Goal: Task Accomplishment & Management: Complete application form

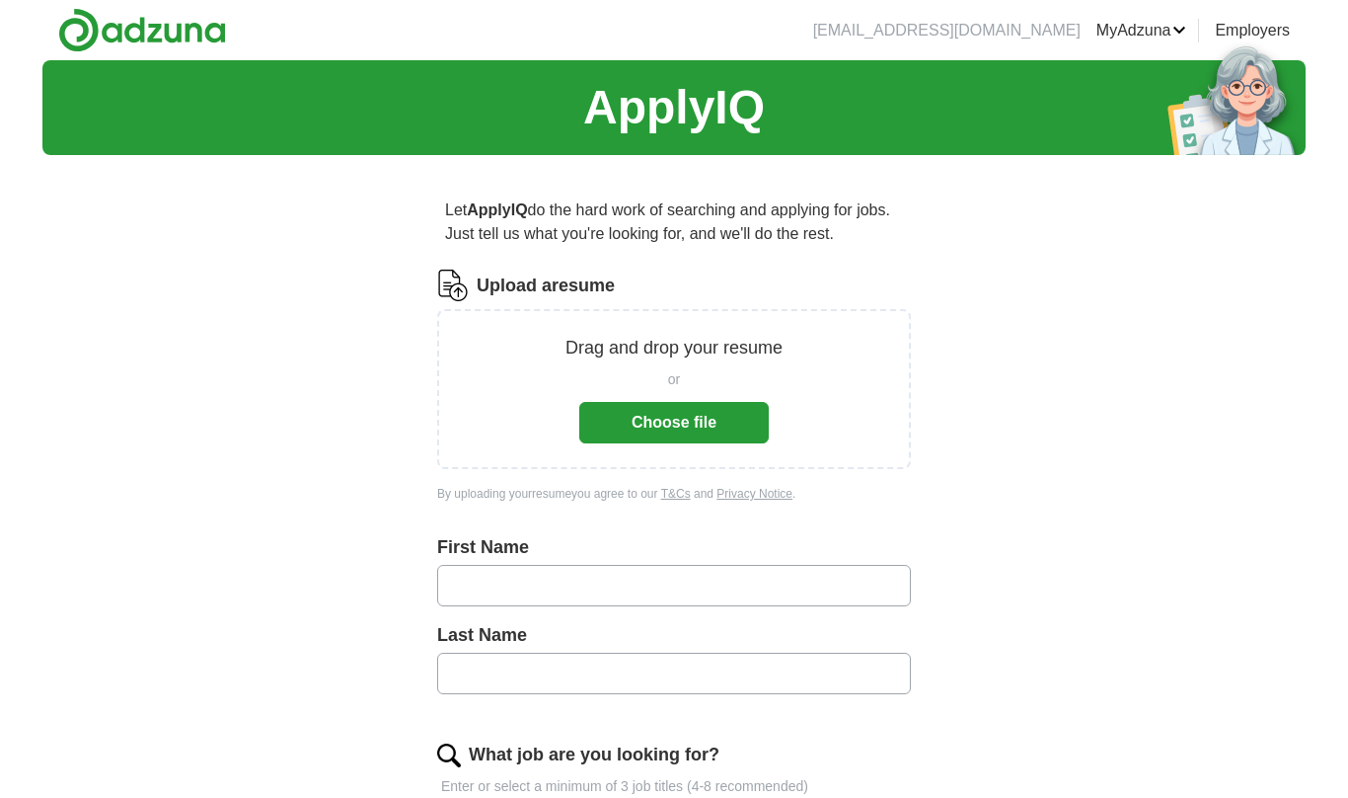
click at [759, 427] on button "Choose file" at bounding box center [674, 422] width 190 height 41
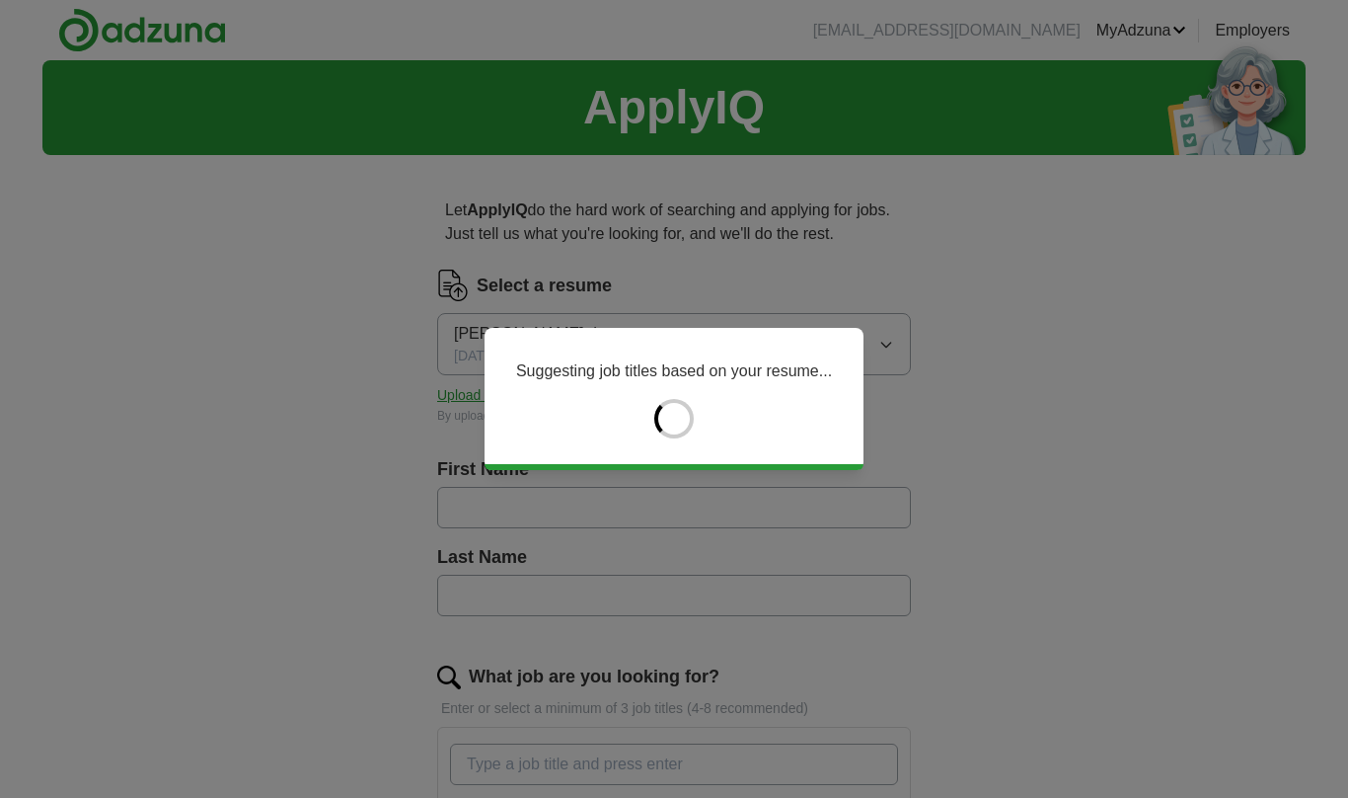
type input "*******"
type input "**********"
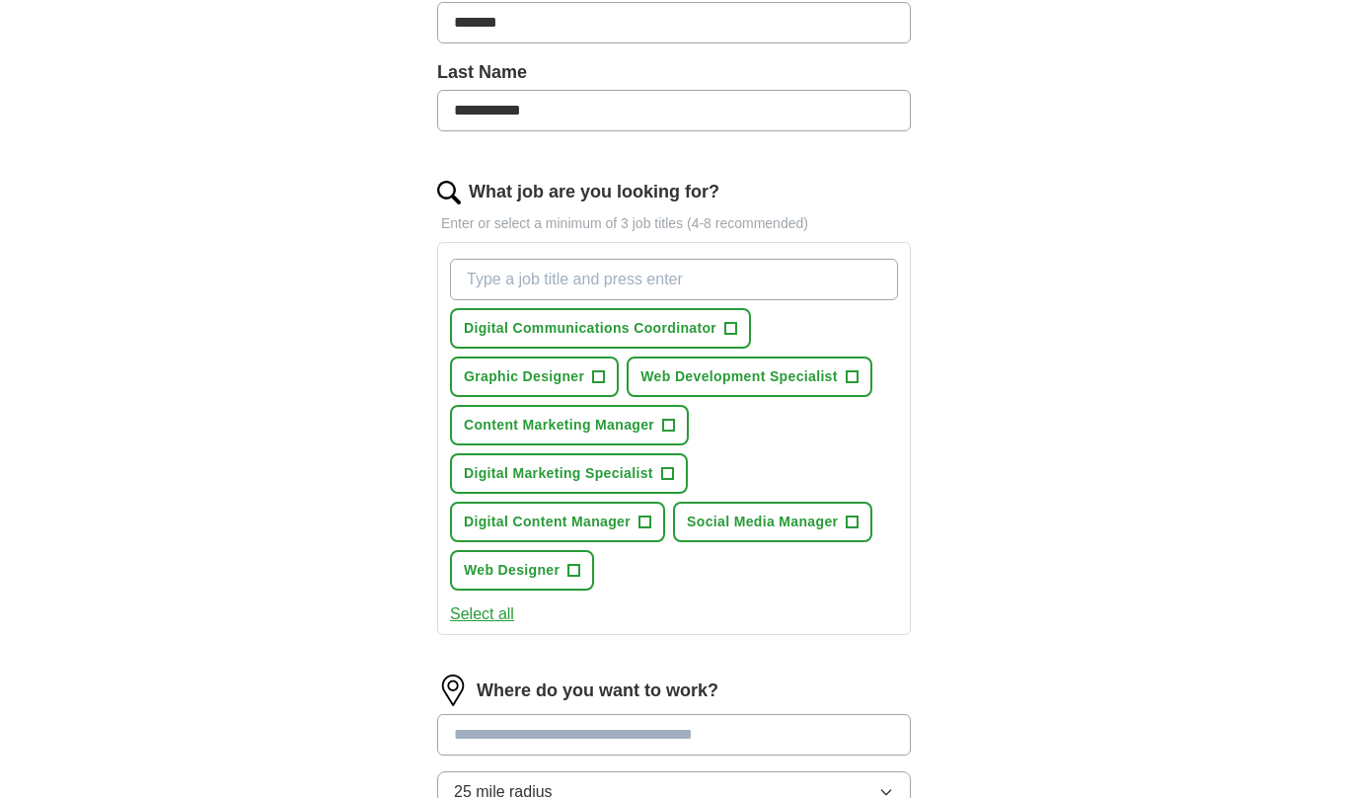
scroll to position [467, 0]
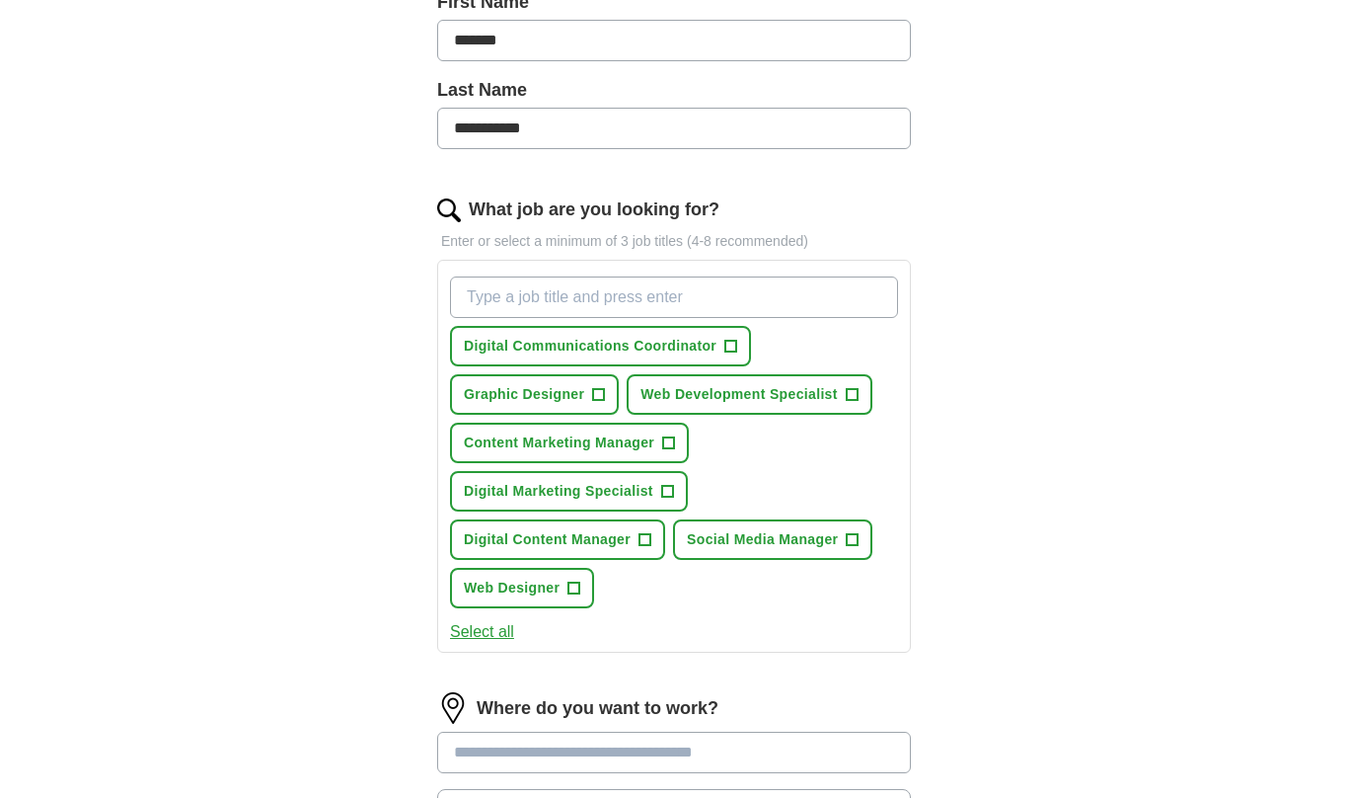
click at [718, 355] on button "Digital Communications Coordinator +" at bounding box center [600, 346] width 301 height 40
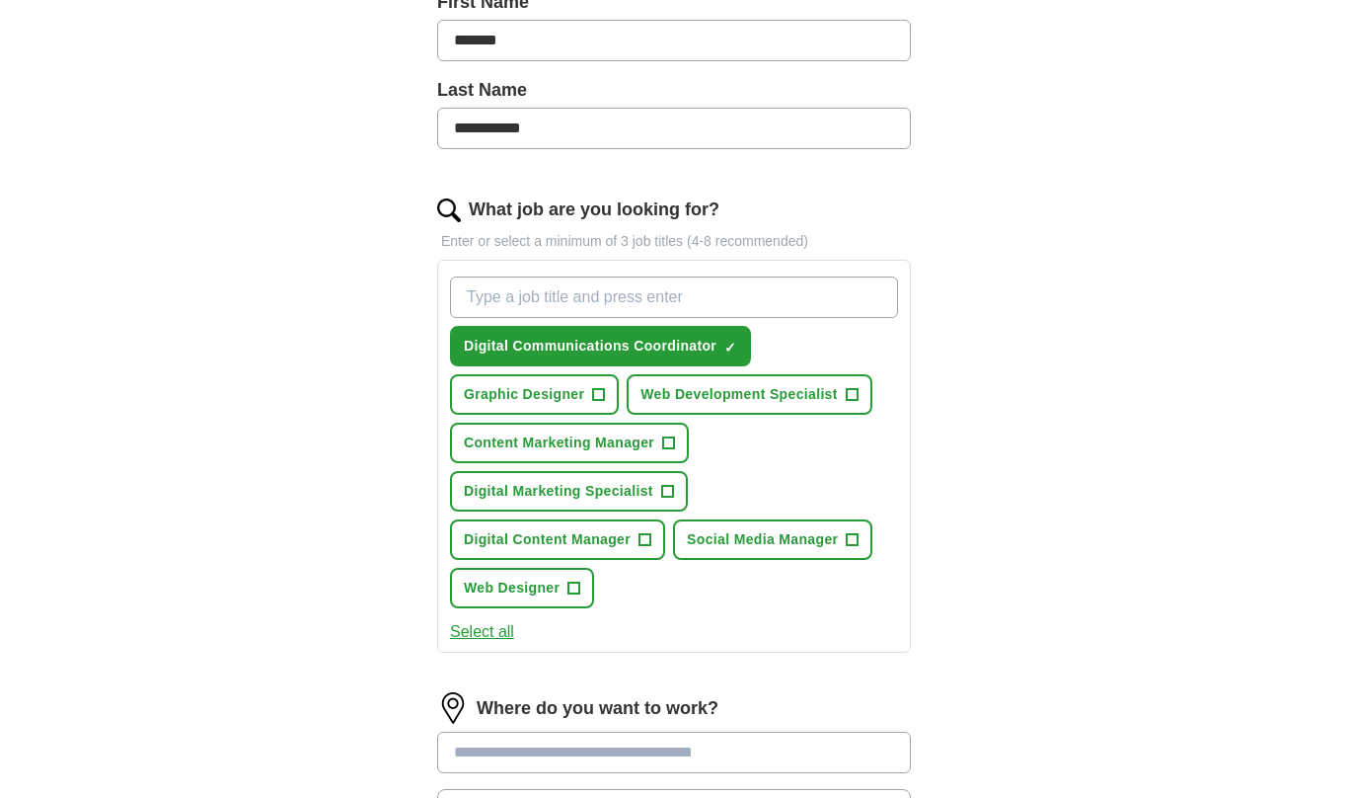
click at [574, 399] on span "Graphic Designer" at bounding box center [524, 394] width 120 height 21
click at [836, 397] on span "Web Development Specialist" at bounding box center [739, 394] width 196 height 21
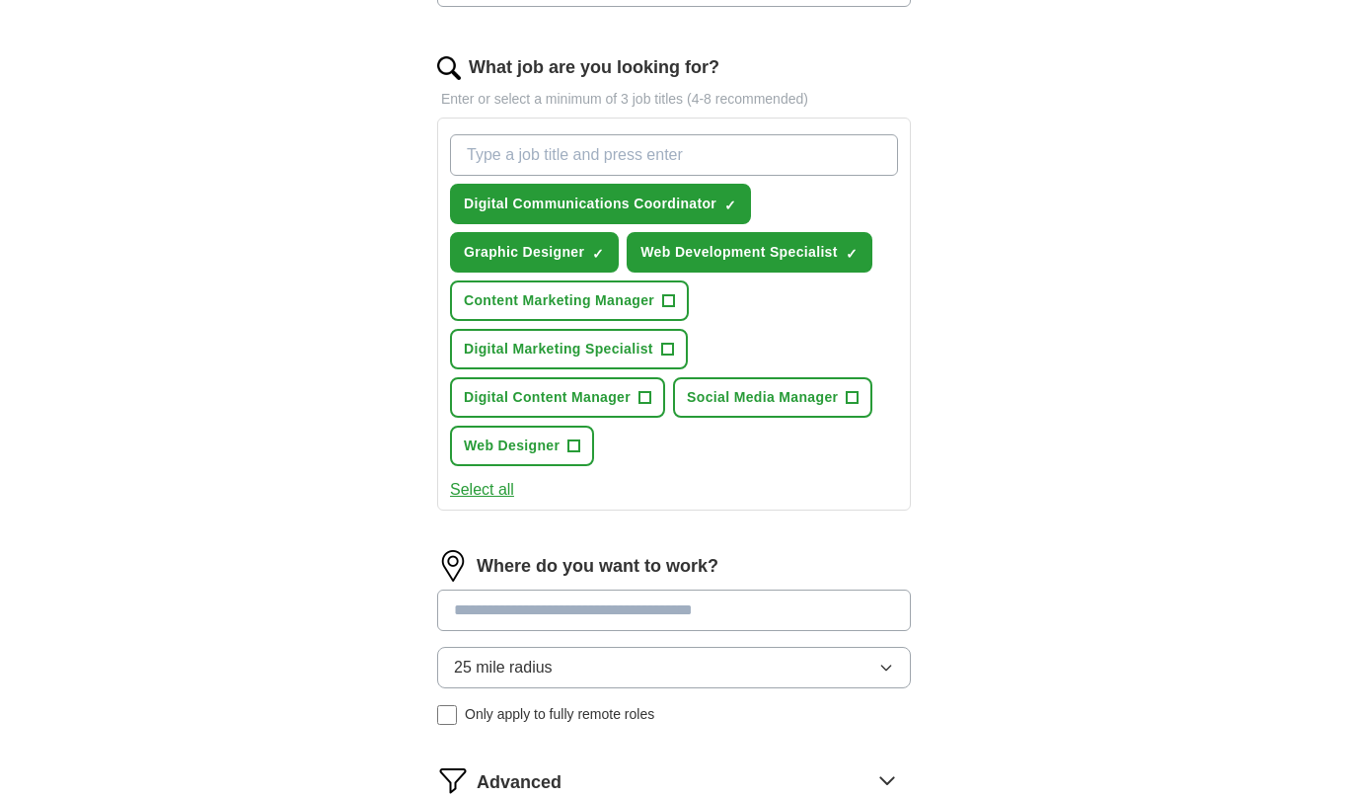
scroll to position [606, 0]
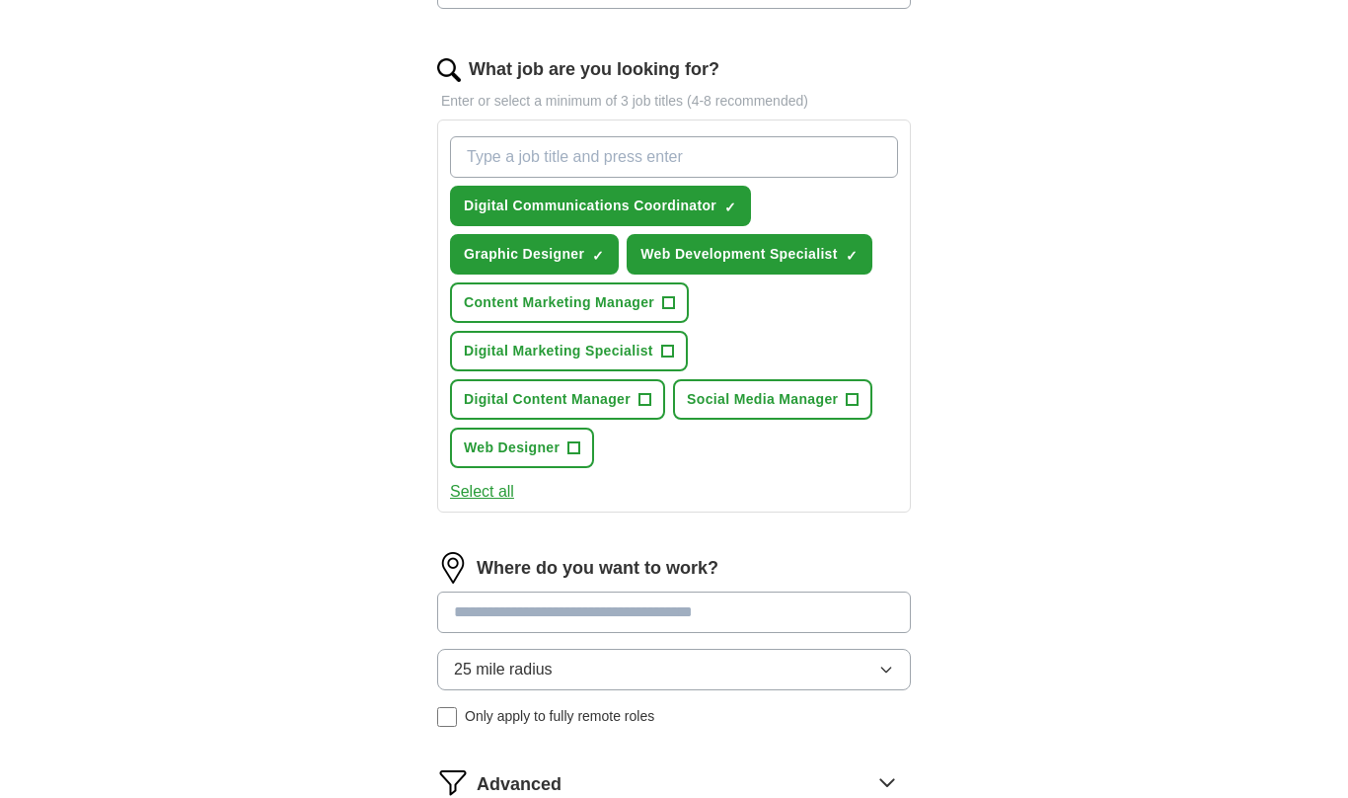
click at [662, 303] on button "Content Marketing Manager +" at bounding box center [569, 303] width 239 height 40
click at [661, 302] on button "Content Marketing Manager ✓ ×" at bounding box center [569, 302] width 239 height 40
click at [677, 313] on button "Content Marketing Manager +" at bounding box center [569, 302] width 239 height 40
click at [674, 312] on span "✓" at bounding box center [668, 304] width 12 height 16
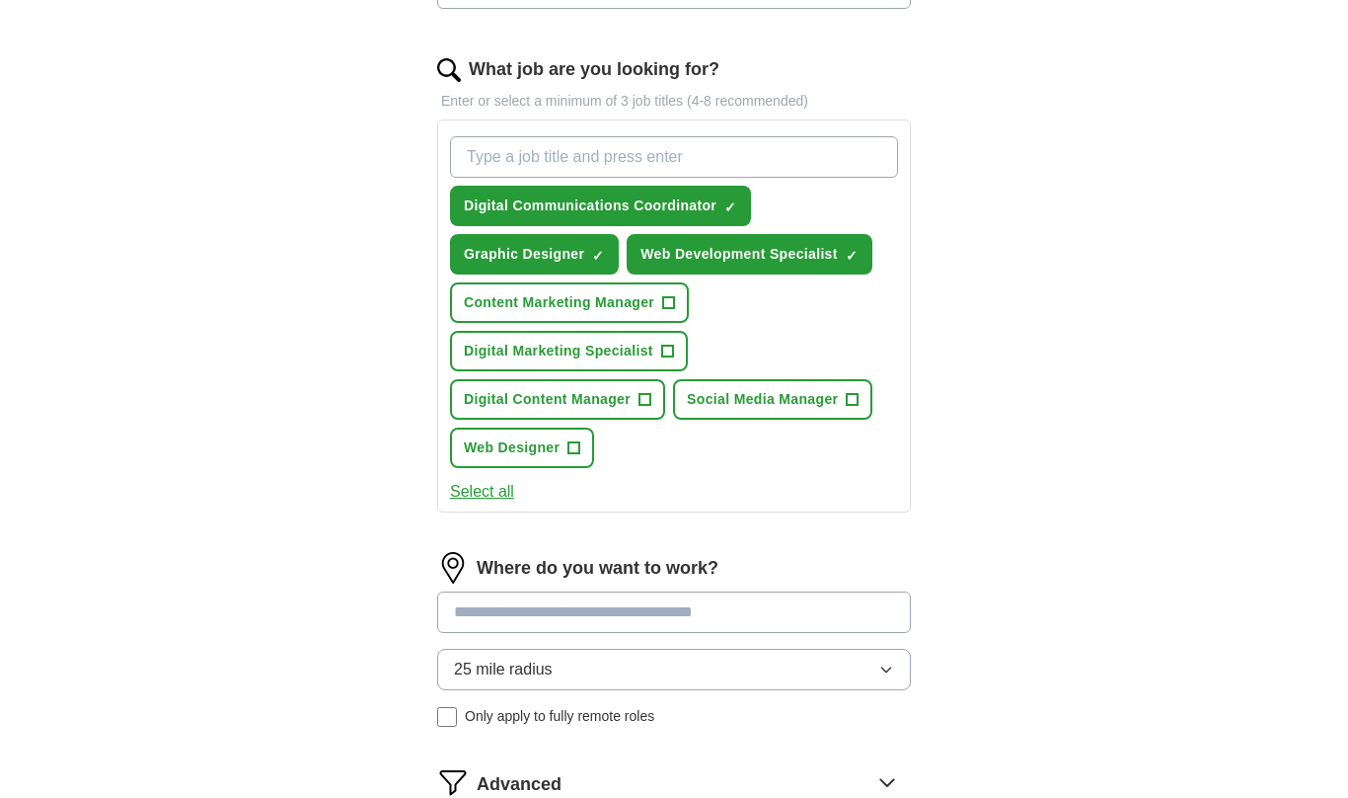
click at [672, 310] on span "+" at bounding box center [669, 303] width 12 height 16
click at [651, 363] on button "Digital Marketing Specialist +" at bounding box center [569, 351] width 238 height 40
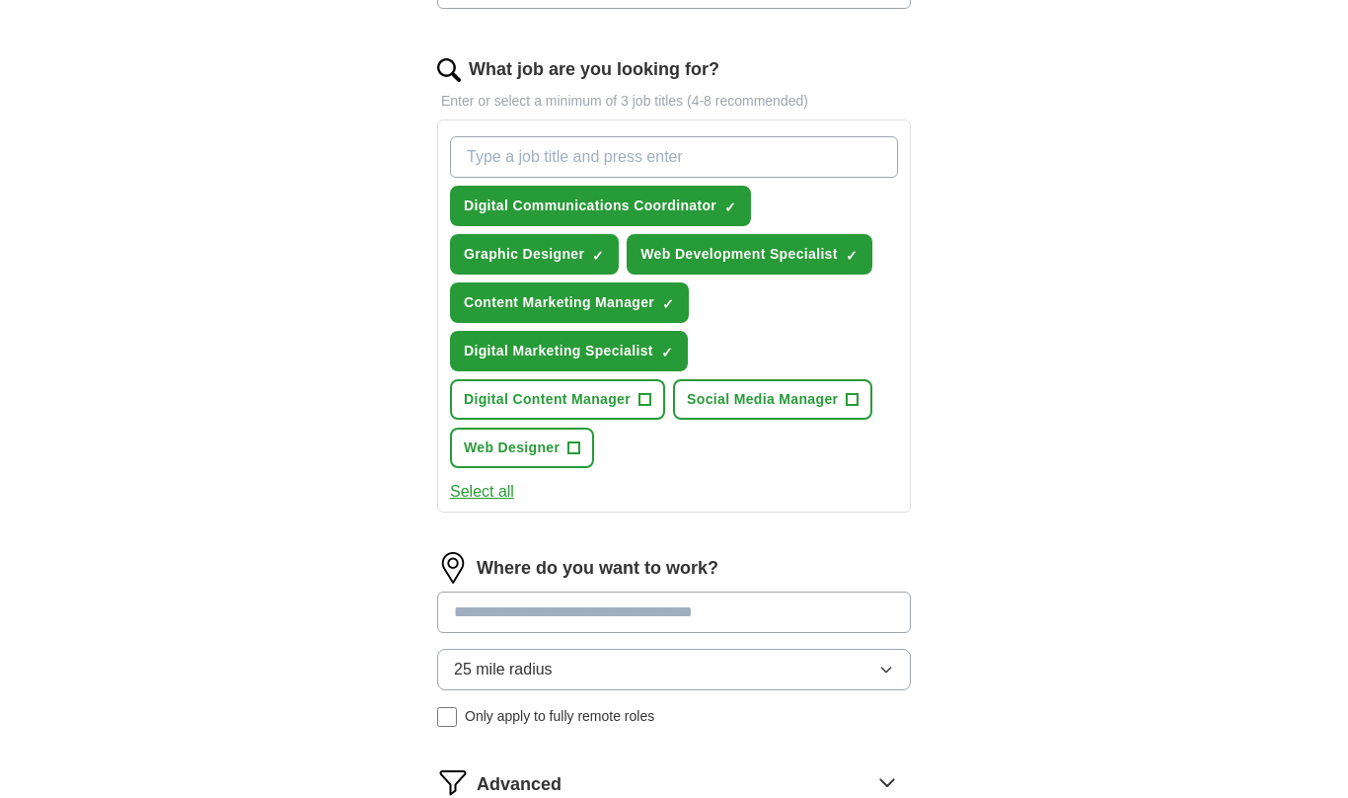
click at [631, 401] on span "Digital Content Manager" at bounding box center [547, 399] width 167 height 21
click at [605, 456] on div "Digital Communications Coordinator ✓ × Graphic Designer ✓ × Web Development Spe…" at bounding box center [674, 301] width 456 height 347
click at [589, 447] on button "Web Designer +" at bounding box center [522, 447] width 144 height 40
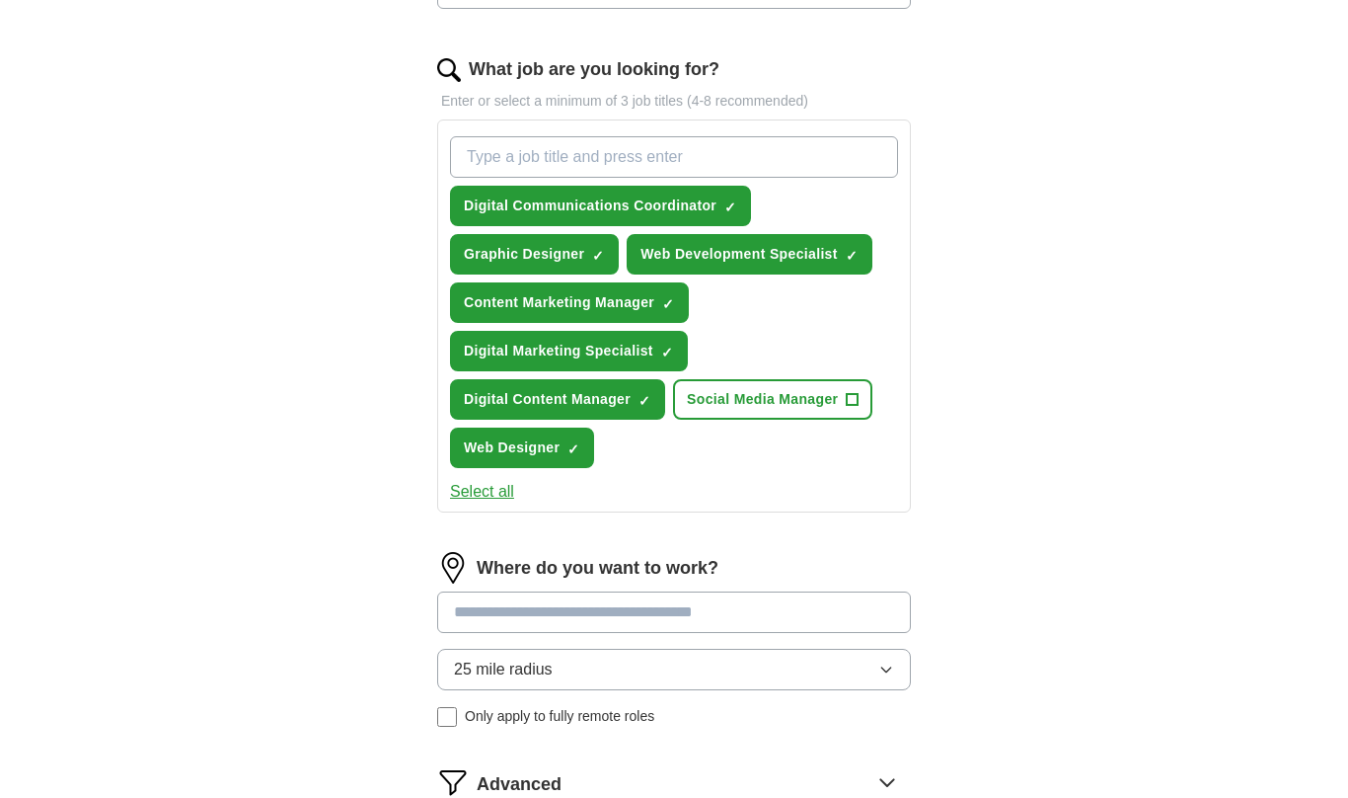
click at [826, 413] on button "Social Media Manager +" at bounding box center [772, 399] width 199 height 40
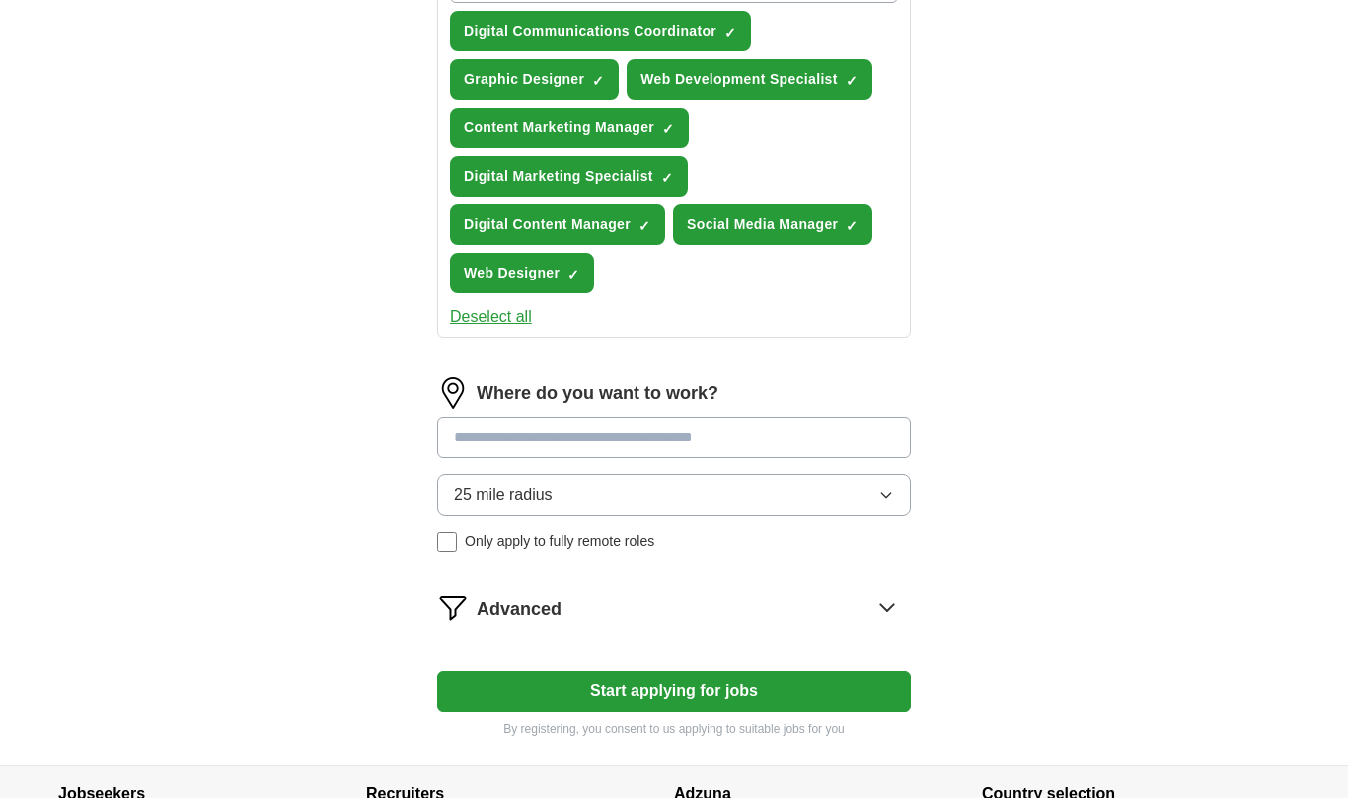
scroll to position [781, 0]
click at [716, 441] on input at bounding box center [674, 438] width 474 height 41
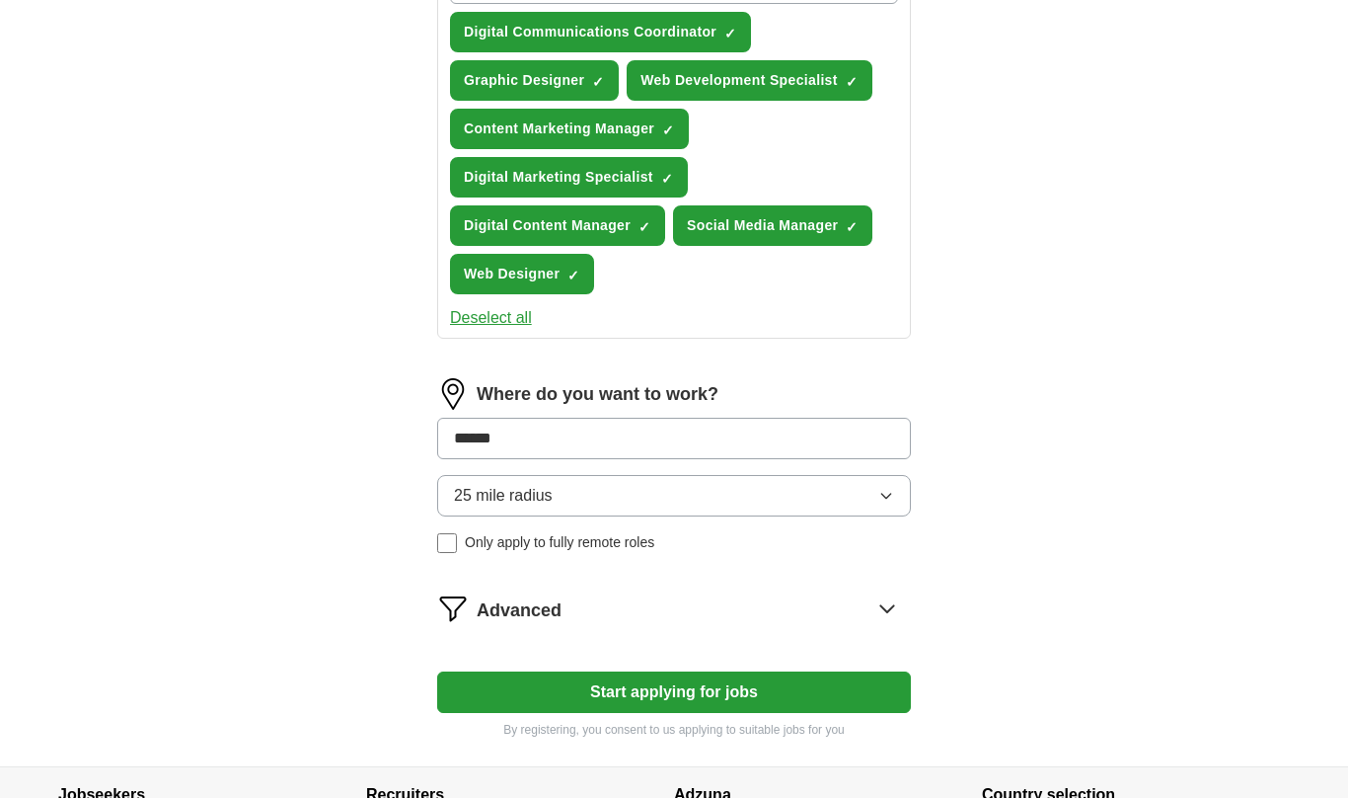
type input "*******"
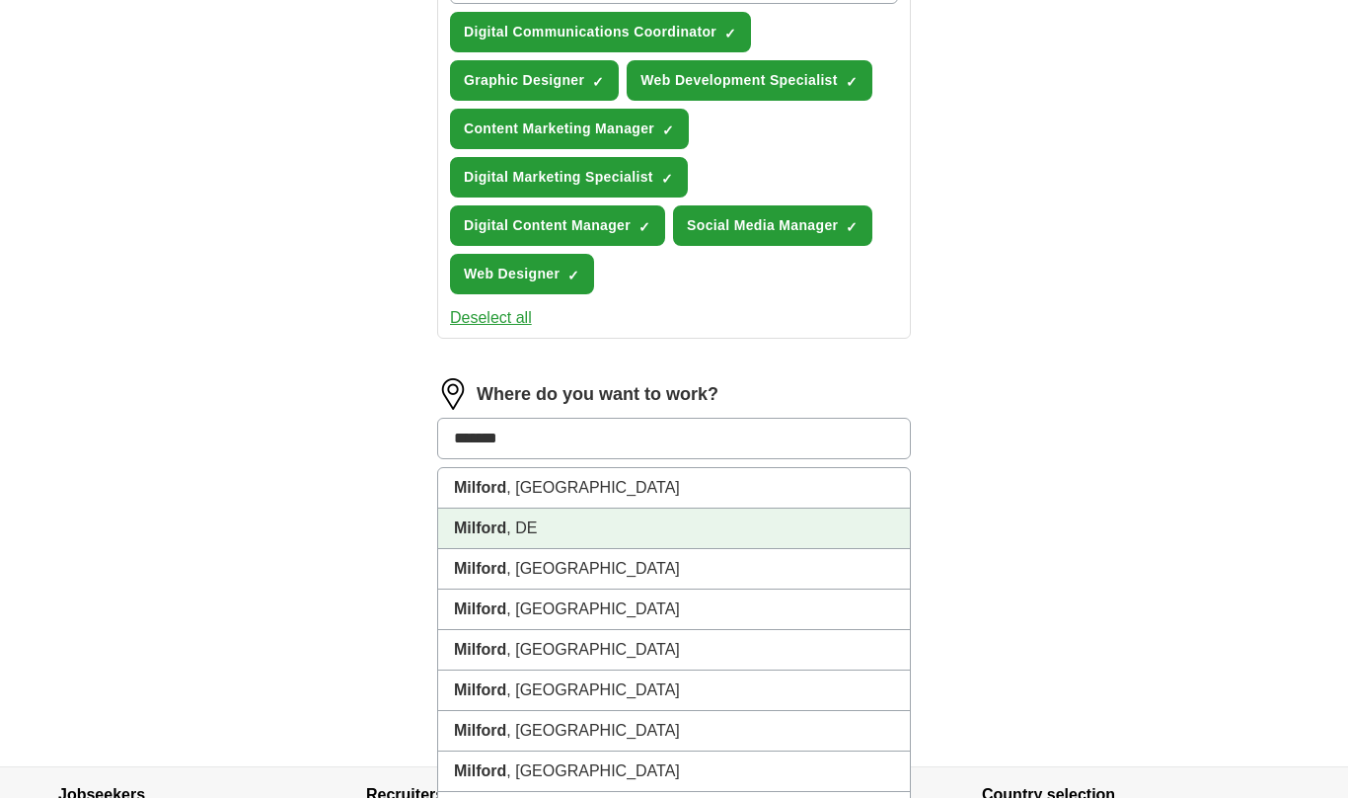
click at [584, 530] on li "[GEOGRAPHIC_DATA] , [GEOGRAPHIC_DATA]" at bounding box center [674, 528] width 472 height 40
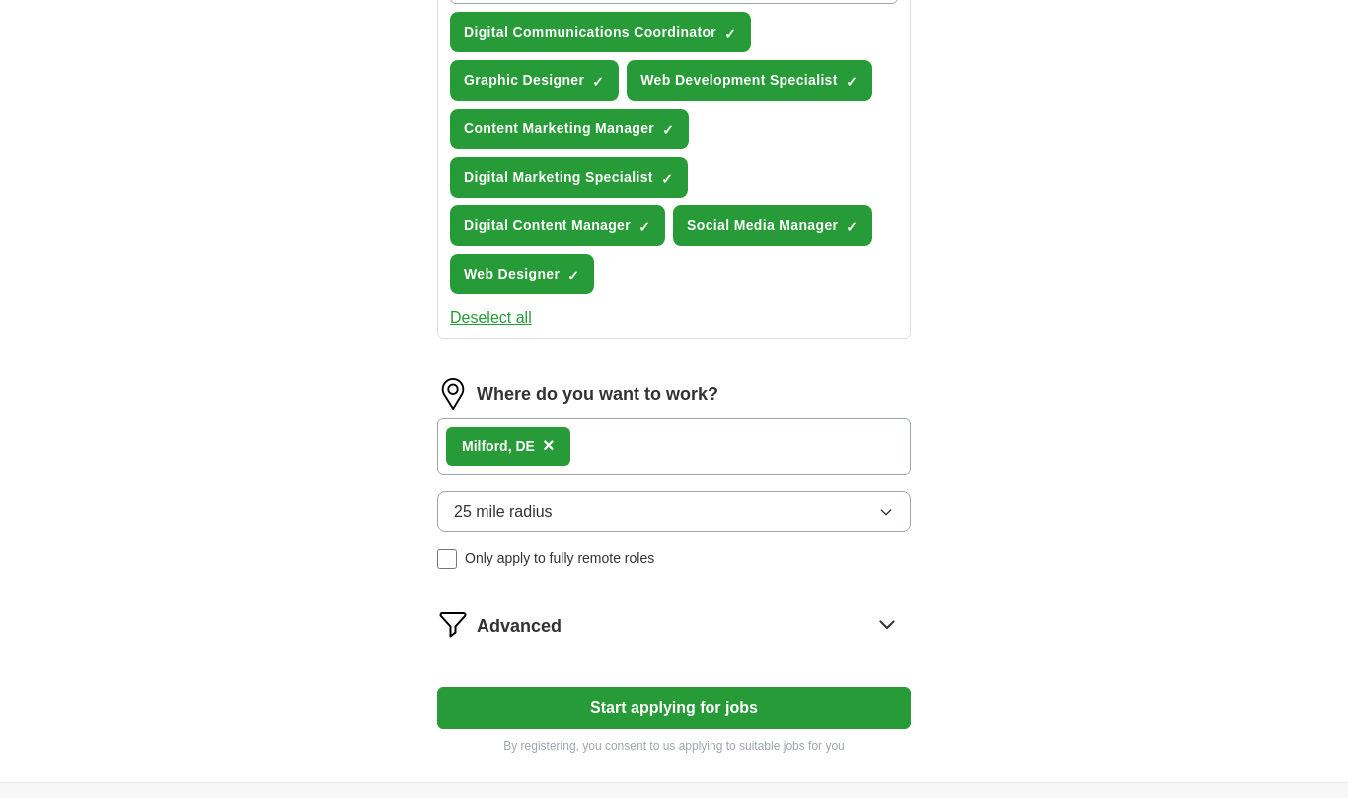
click at [807, 711] on button "Start applying for jobs" at bounding box center [674, 707] width 474 height 41
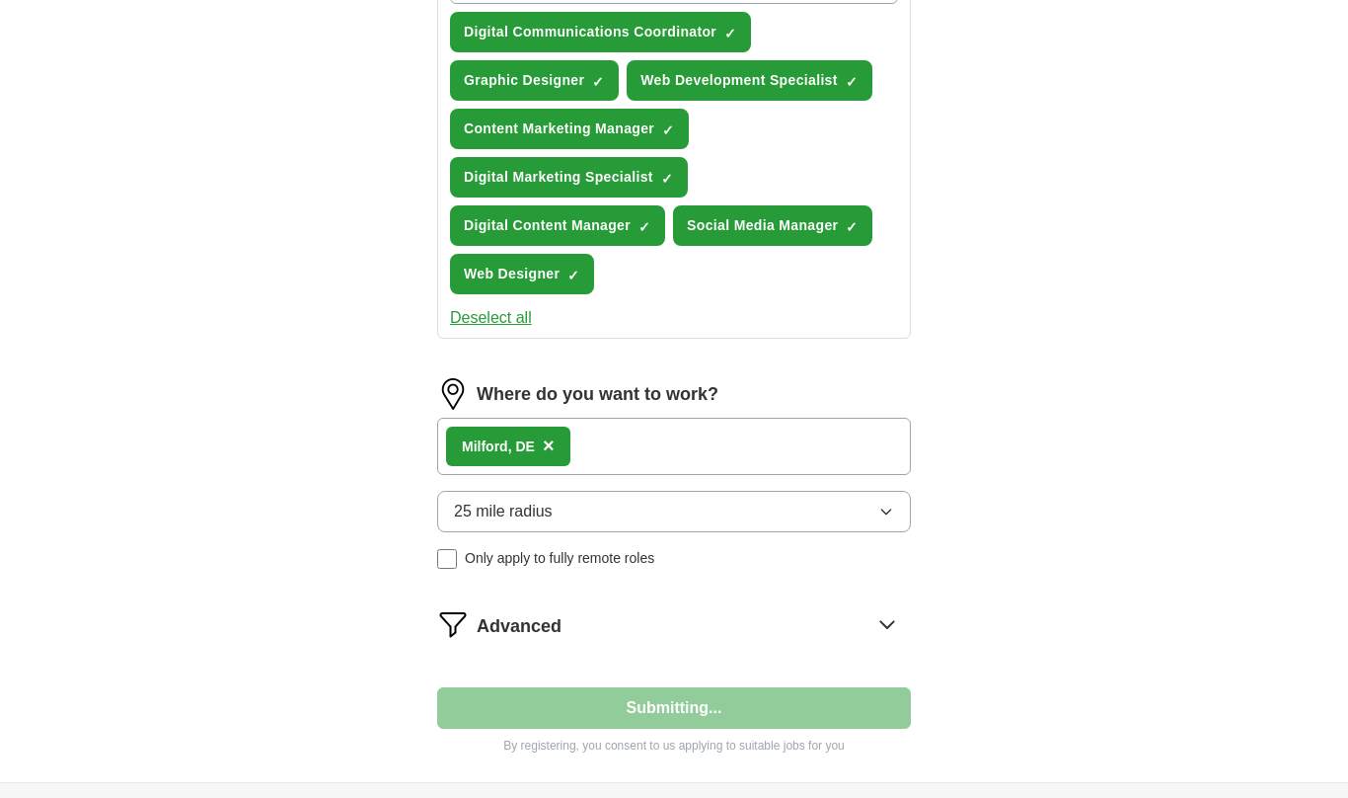
select select "**"
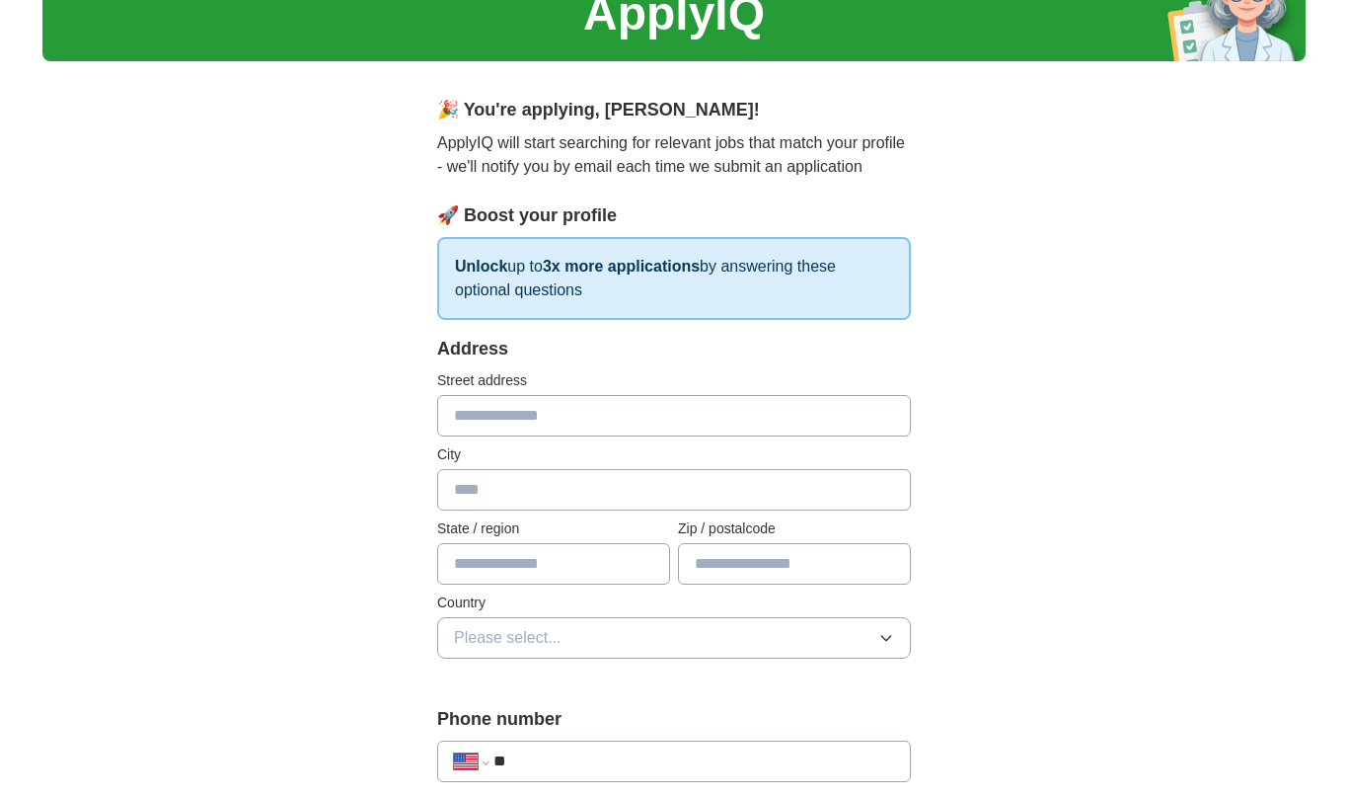
scroll to position [0, 0]
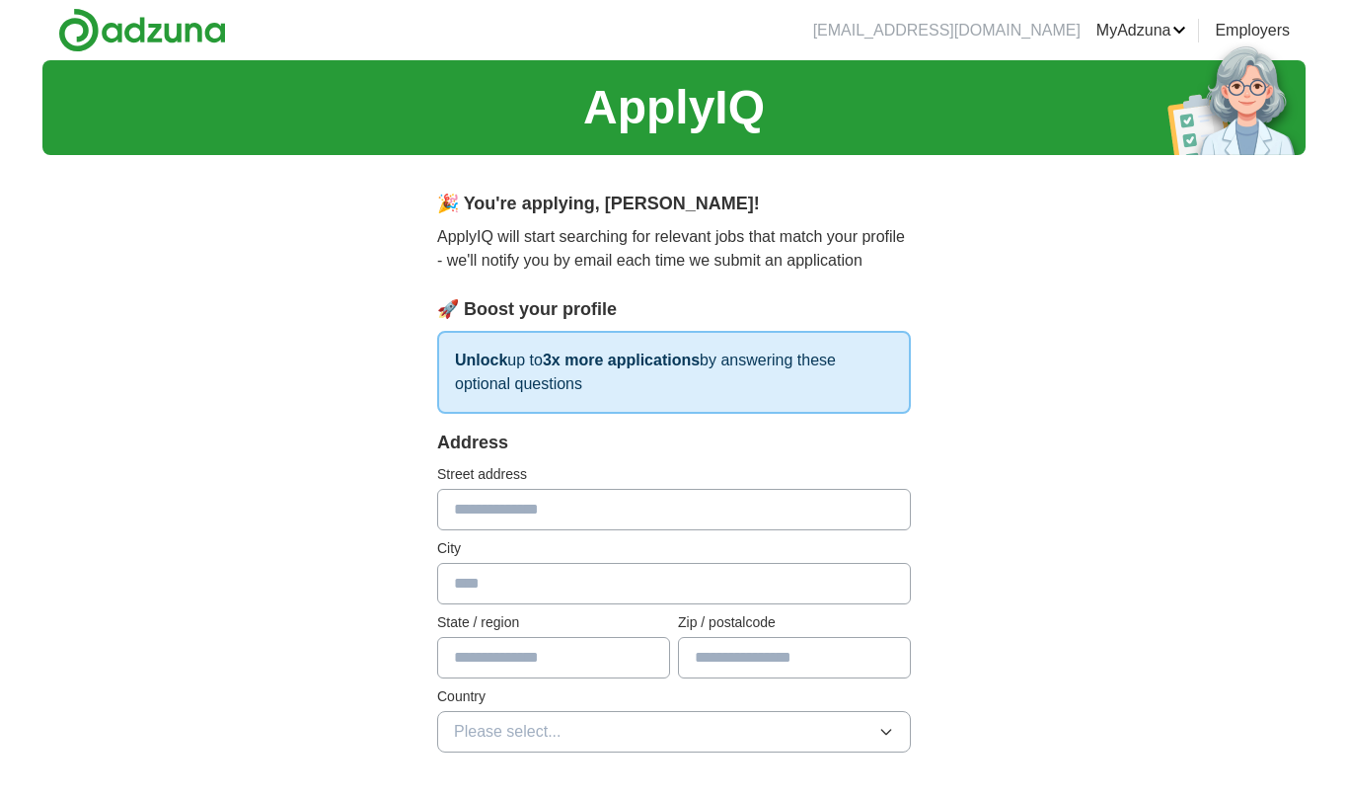
click at [713, 529] on input "text" at bounding box center [674, 509] width 474 height 41
type input "**********"
type input "*******"
type input "**"
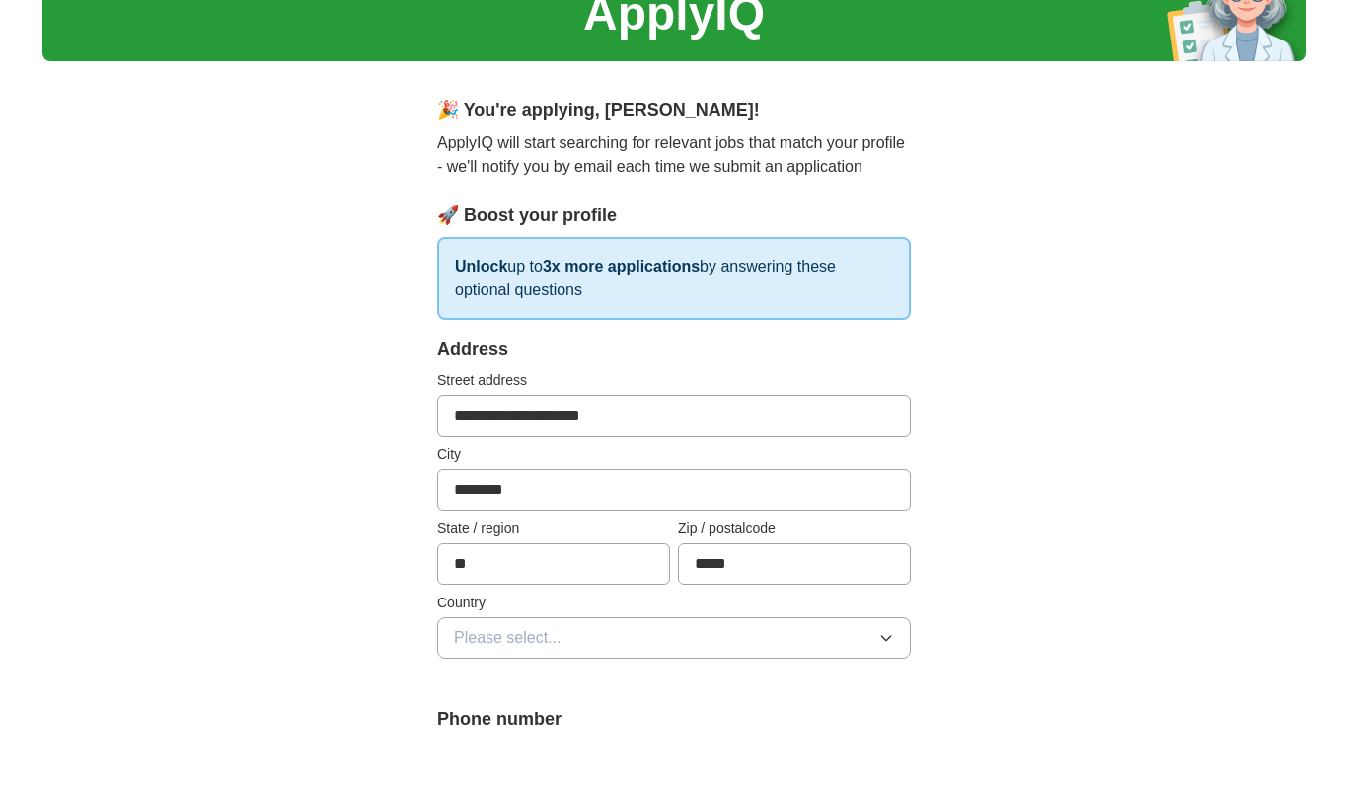
scroll to position [206, 0]
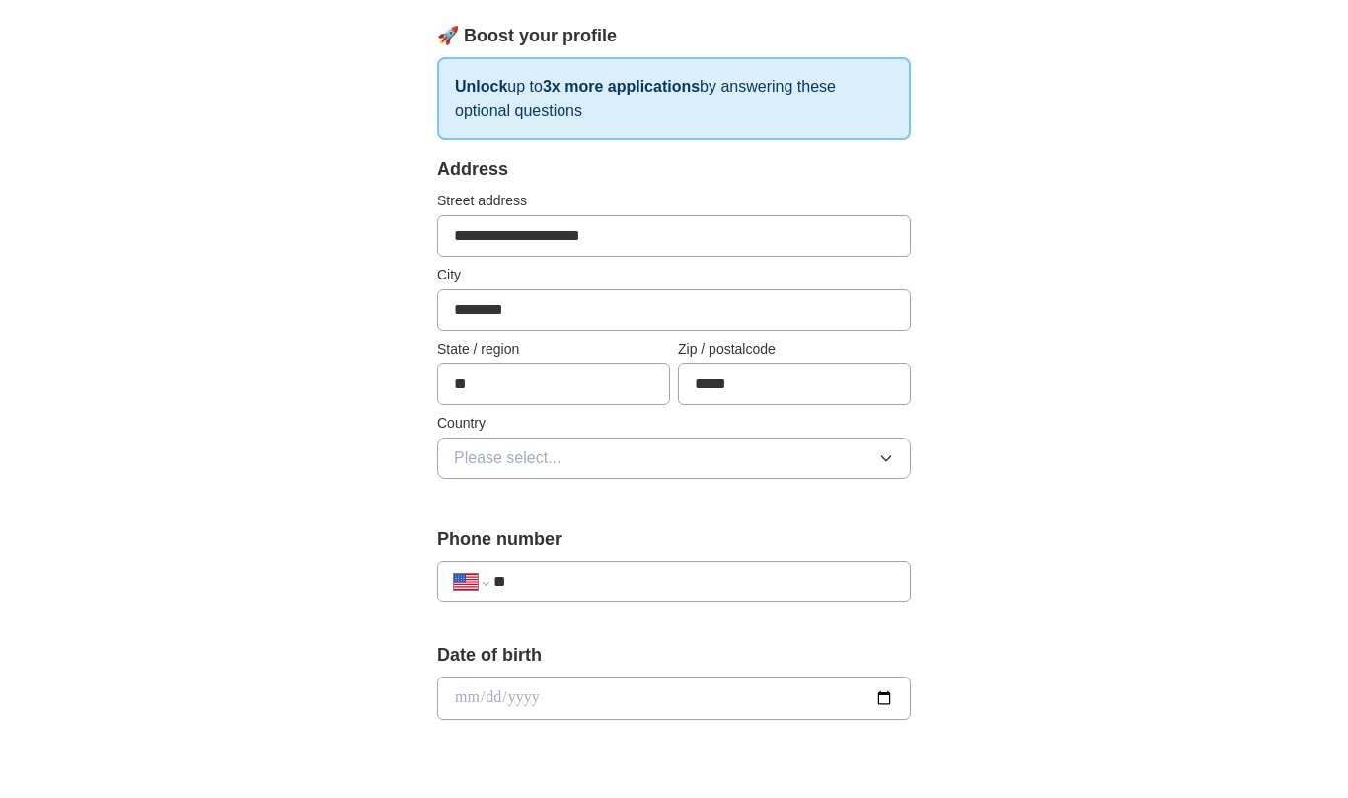
type input "*****"
click at [851, 504] on button "Please select..." at bounding box center [674, 524] width 474 height 41
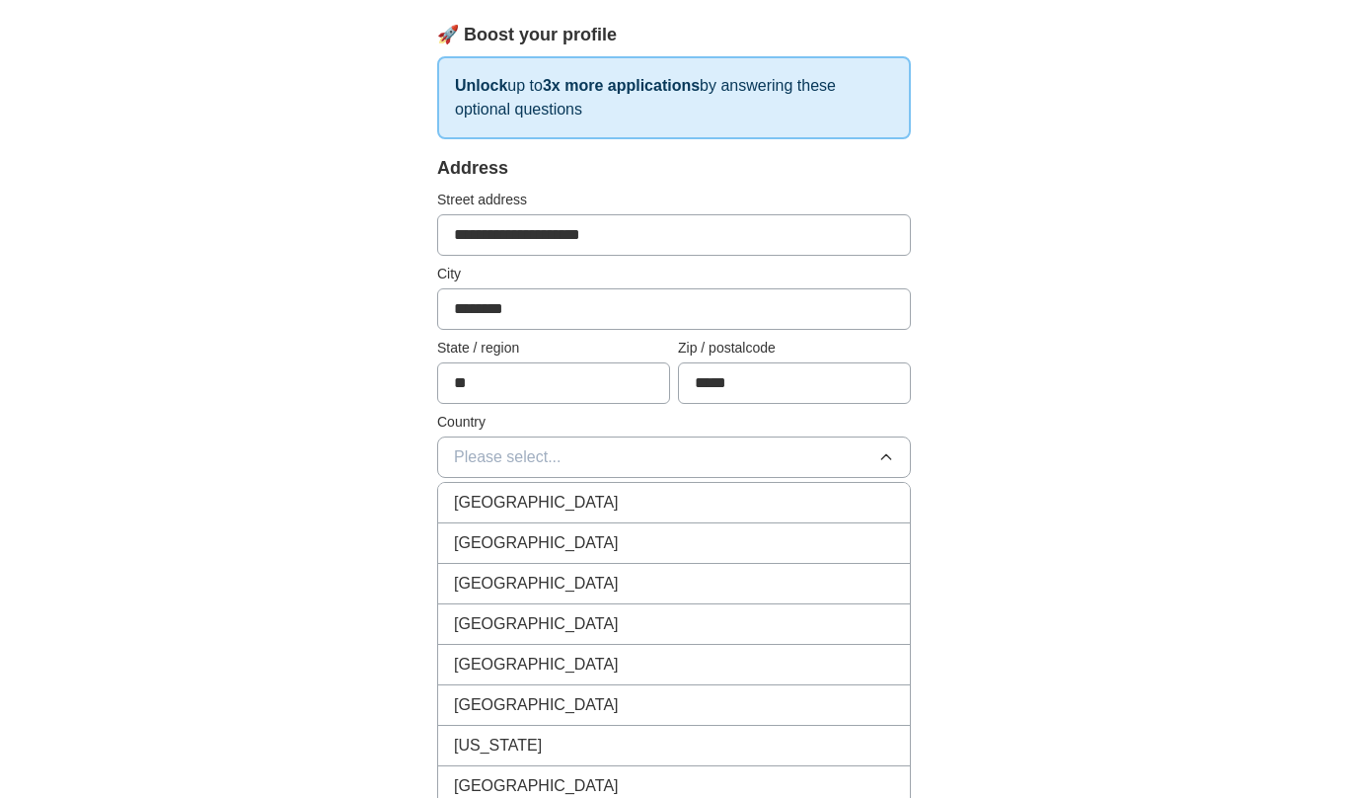
click at [763, 568] on li "[GEOGRAPHIC_DATA]" at bounding box center [674, 585] width 472 height 40
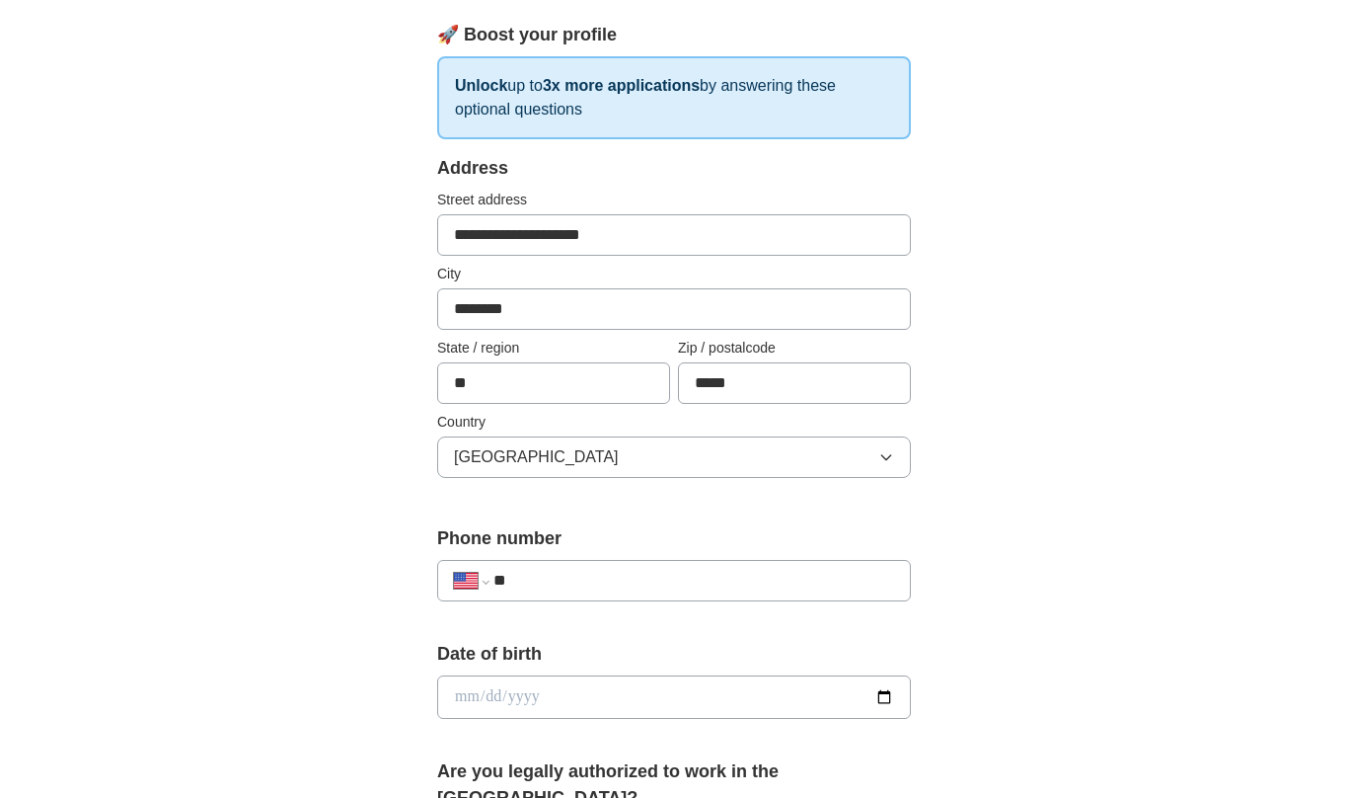
scroll to position [274, 0]
click at [875, 463] on button "[GEOGRAPHIC_DATA]" at bounding box center [674, 456] width 474 height 41
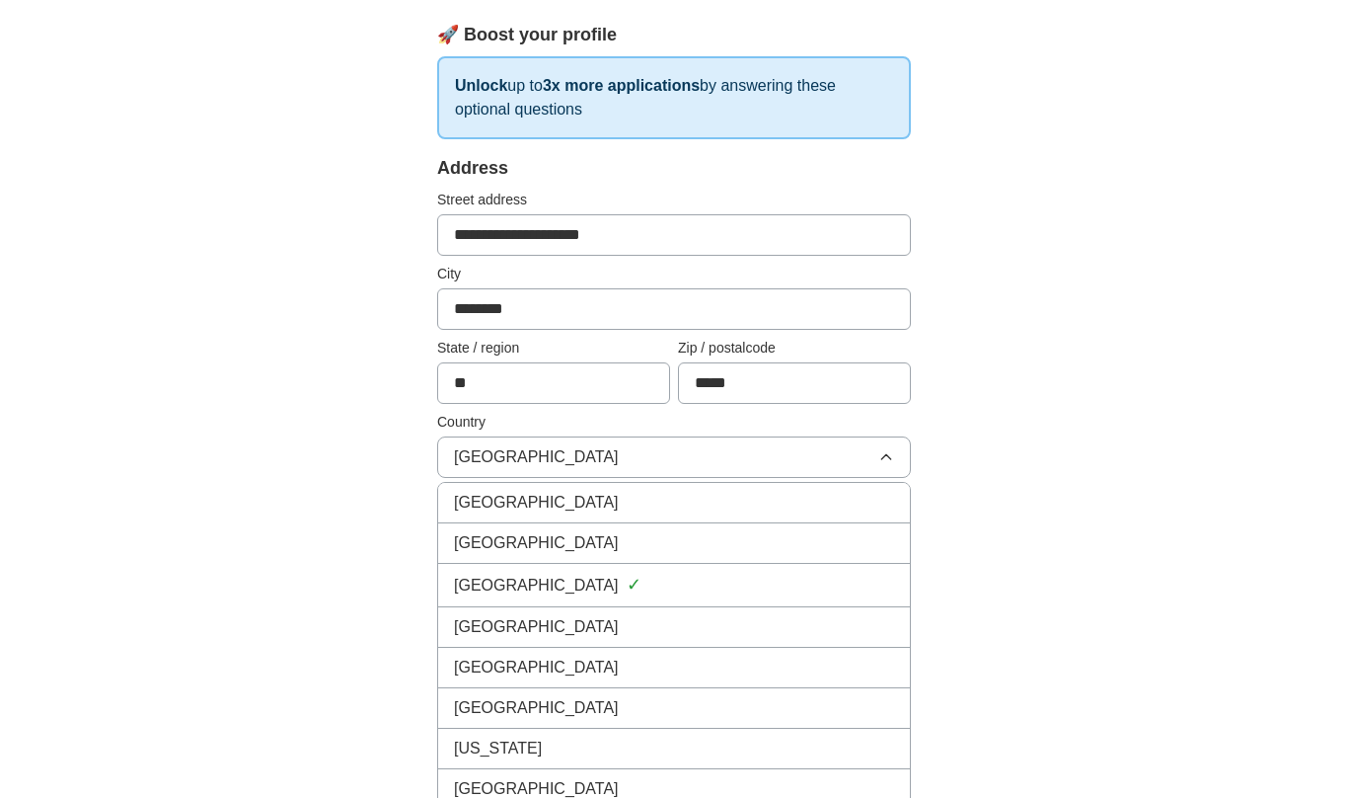
click at [746, 559] on li "[GEOGRAPHIC_DATA]" at bounding box center [674, 543] width 472 height 40
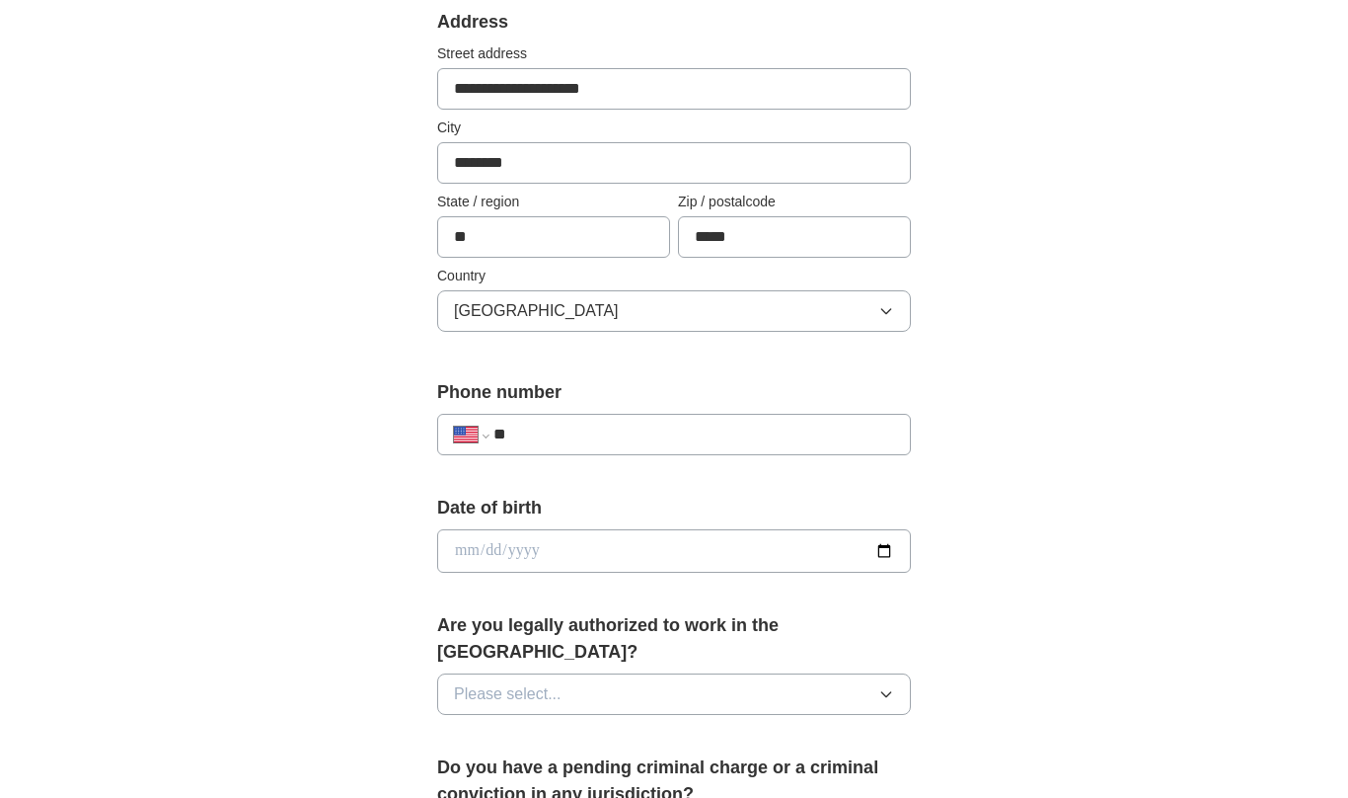
scroll to position [429, 0]
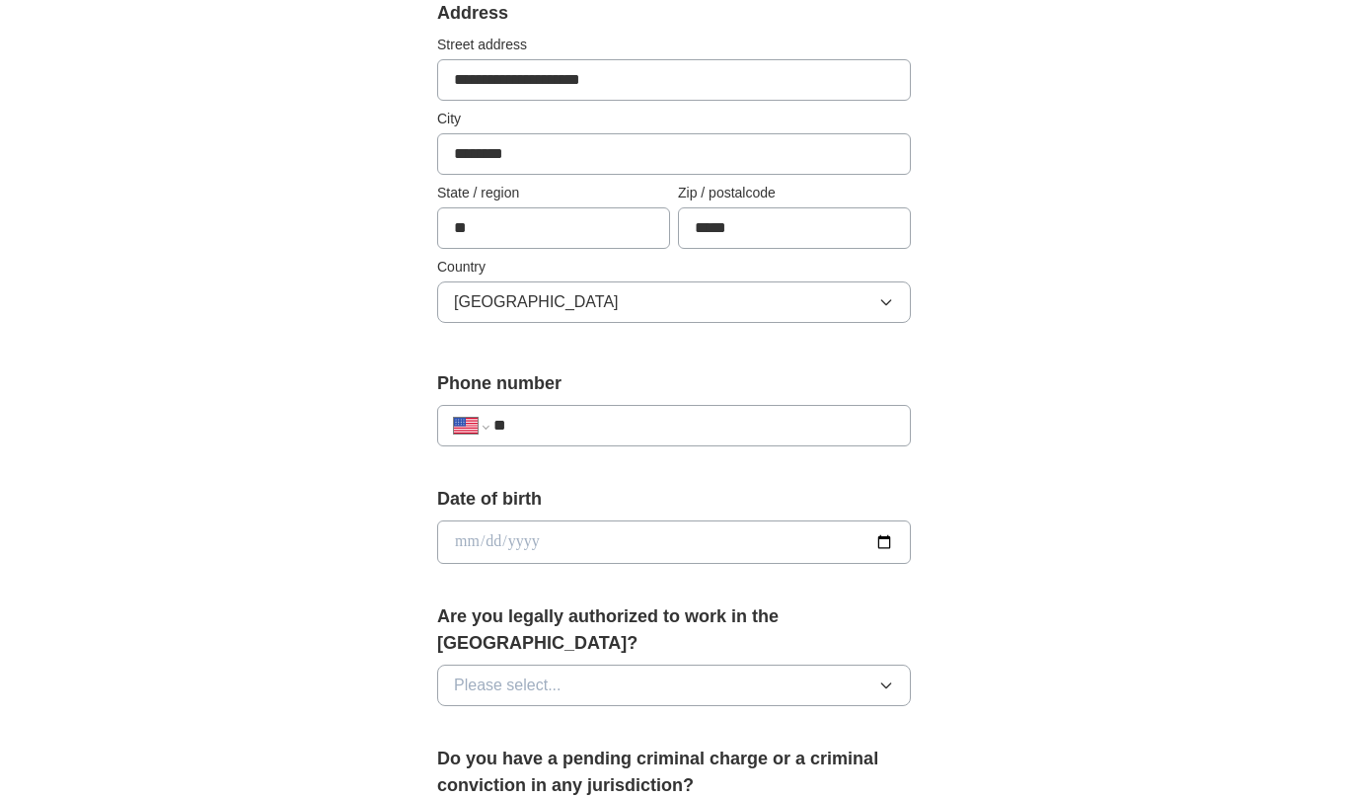
click at [750, 552] on input "date" at bounding box center [674, 541] width 474 height 43
type input "**********"
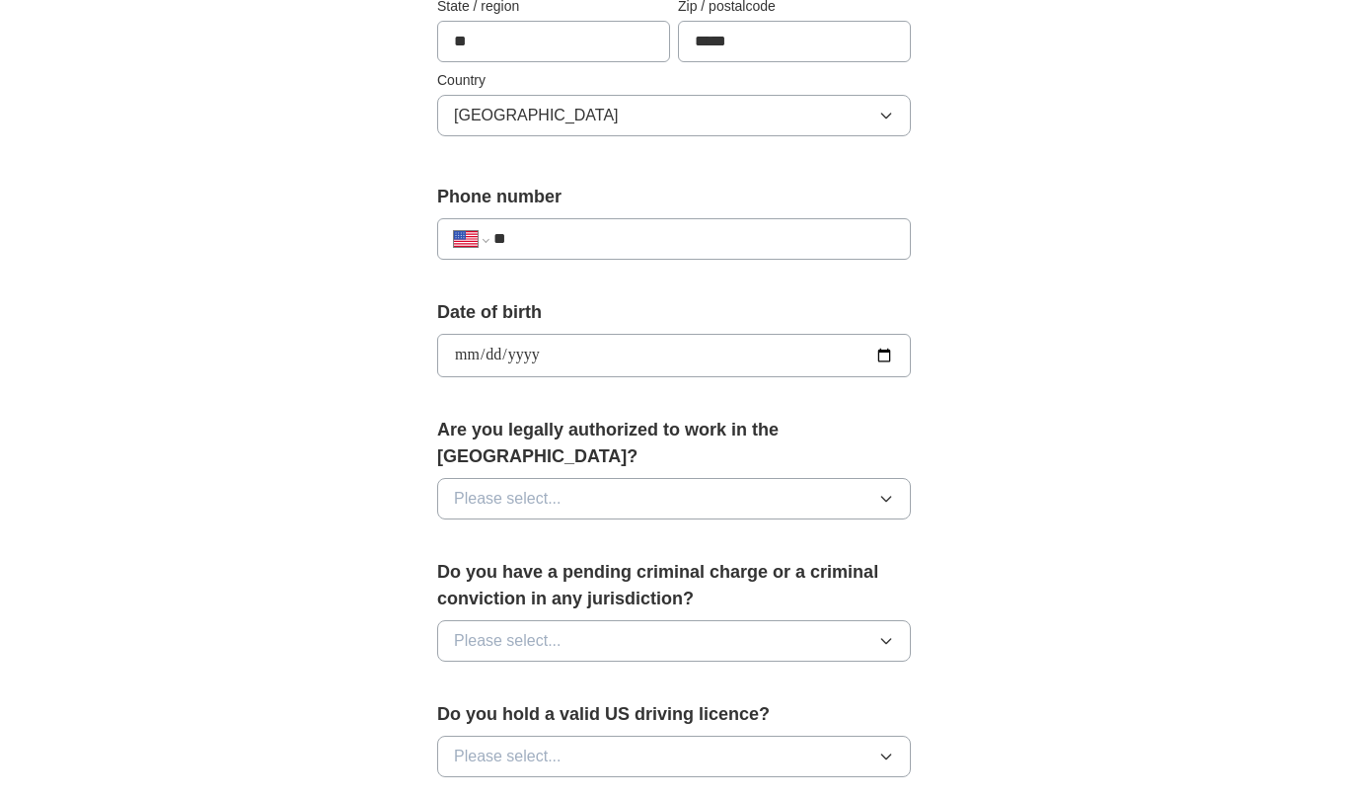
scroll to position [616, 0]
click at [902, 478] on button "Please select..." at bounding box center [674, 498] width 474 height 41
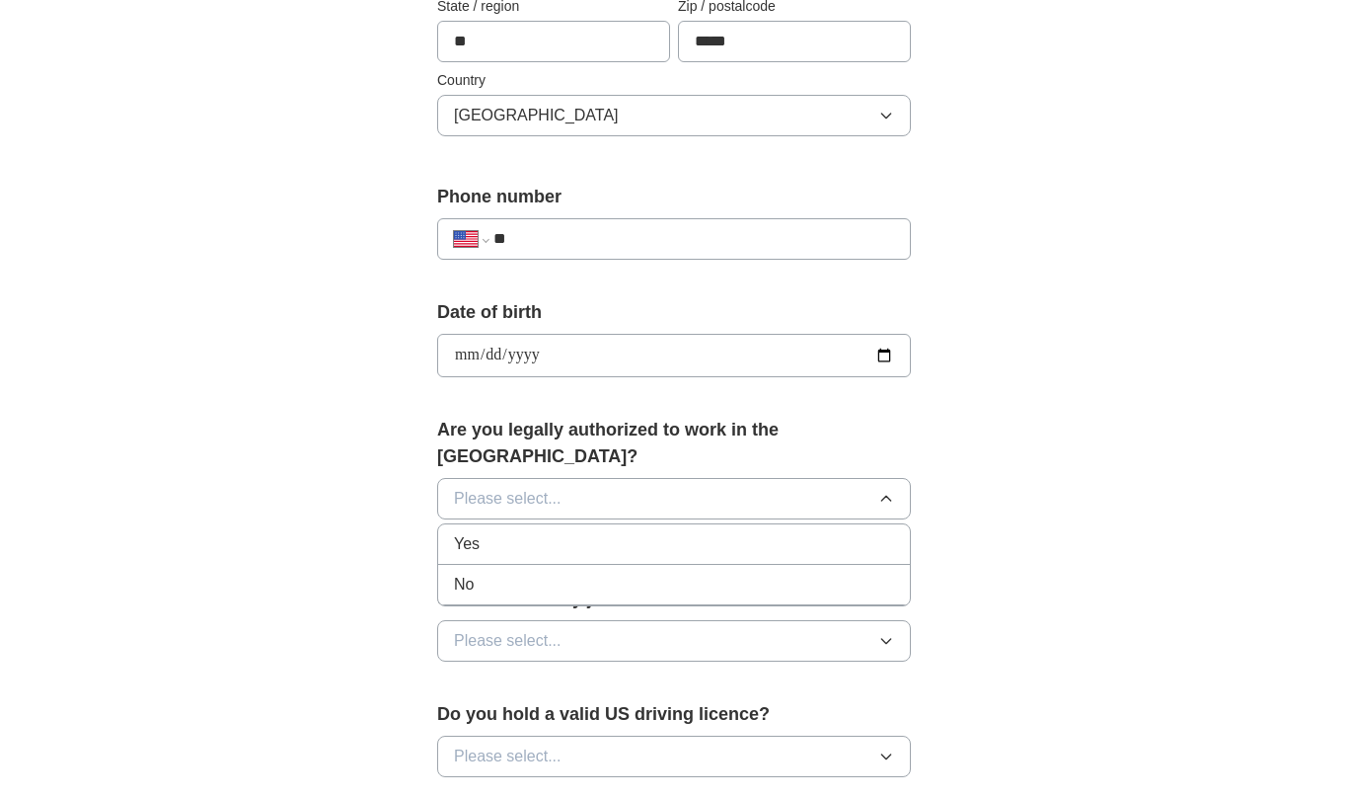
click at [822, 532] on div "Yes" at bounding box center [674, 544] width 440 height 24
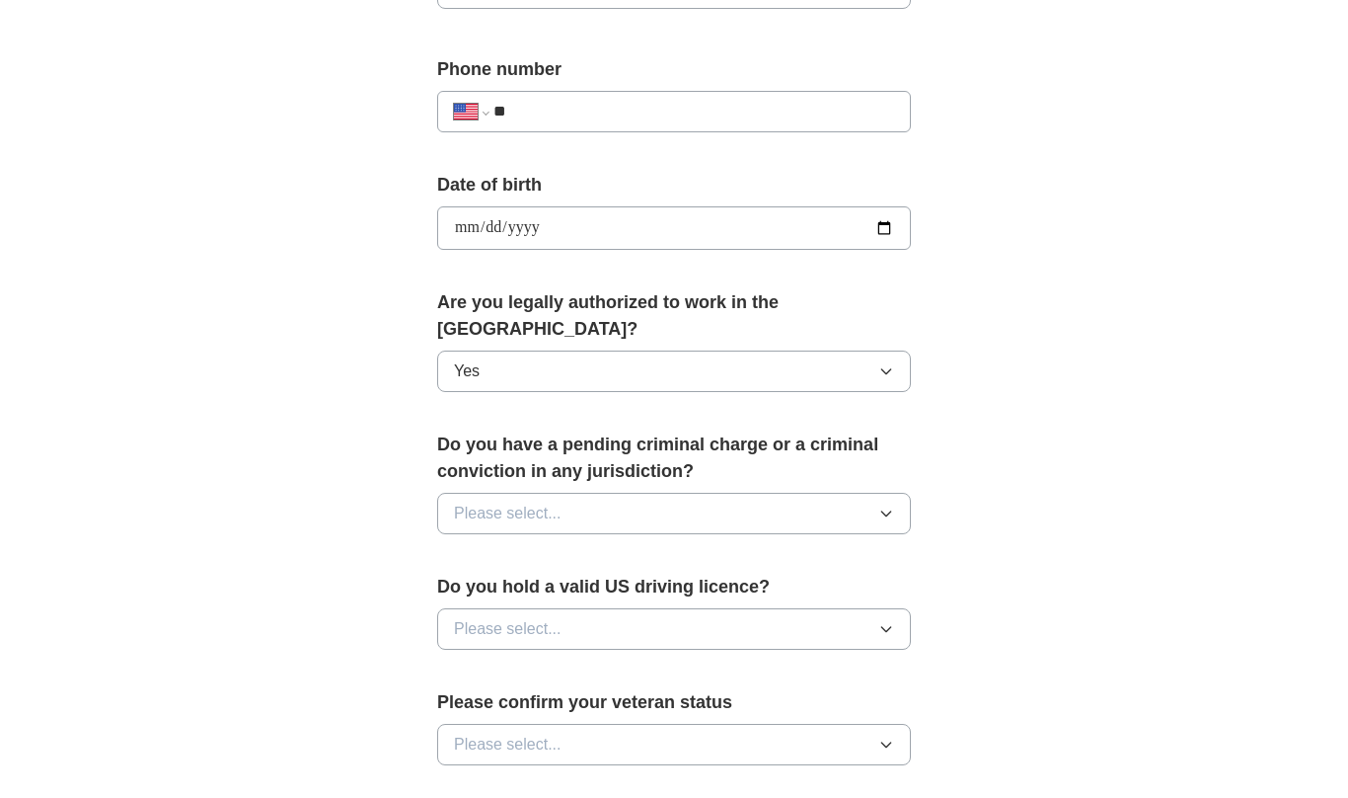
scroll to position [745, 0]
click at [885, 491] on button "Please select..." at bounding box center [674, 511] width 474 height 41
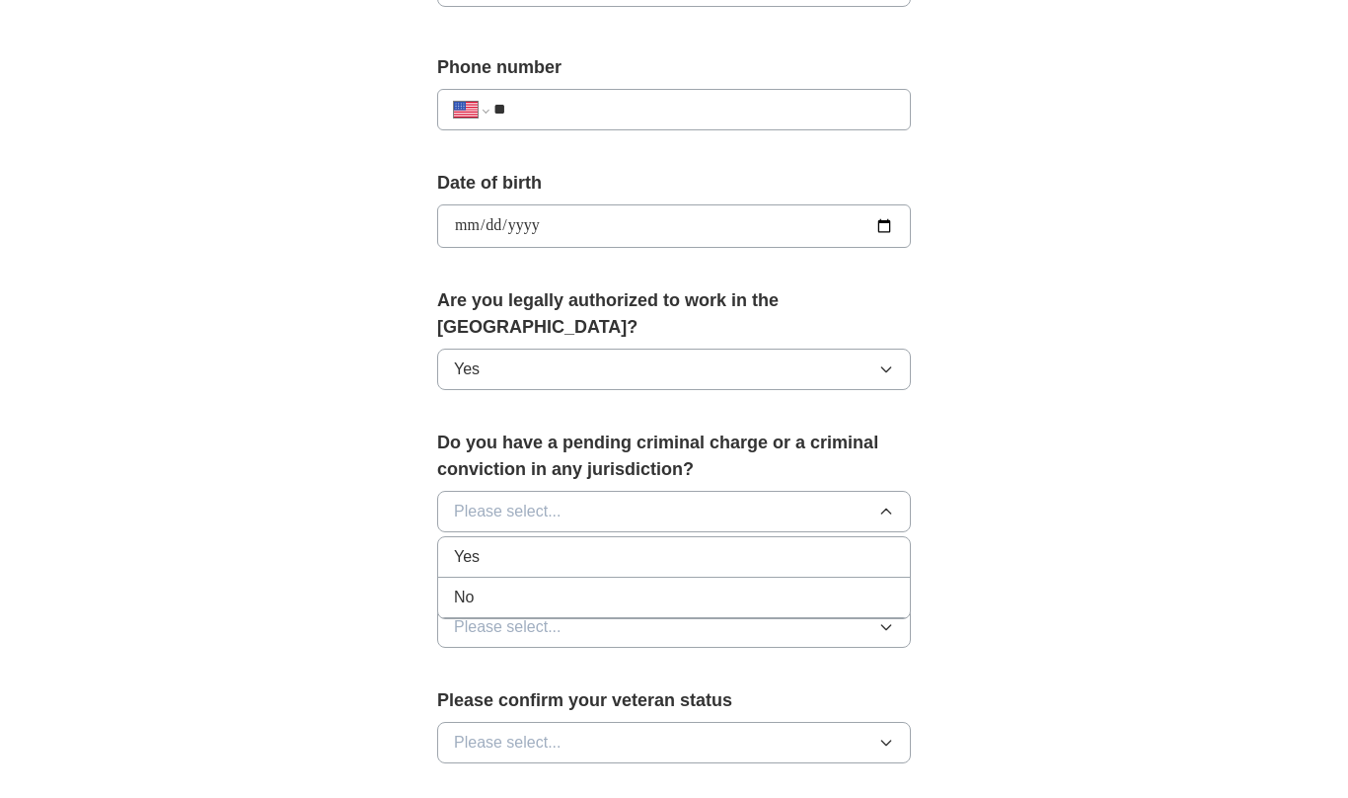
click at [750, 577] on li "No" at bounding box center [674, 597] width 472 height 40
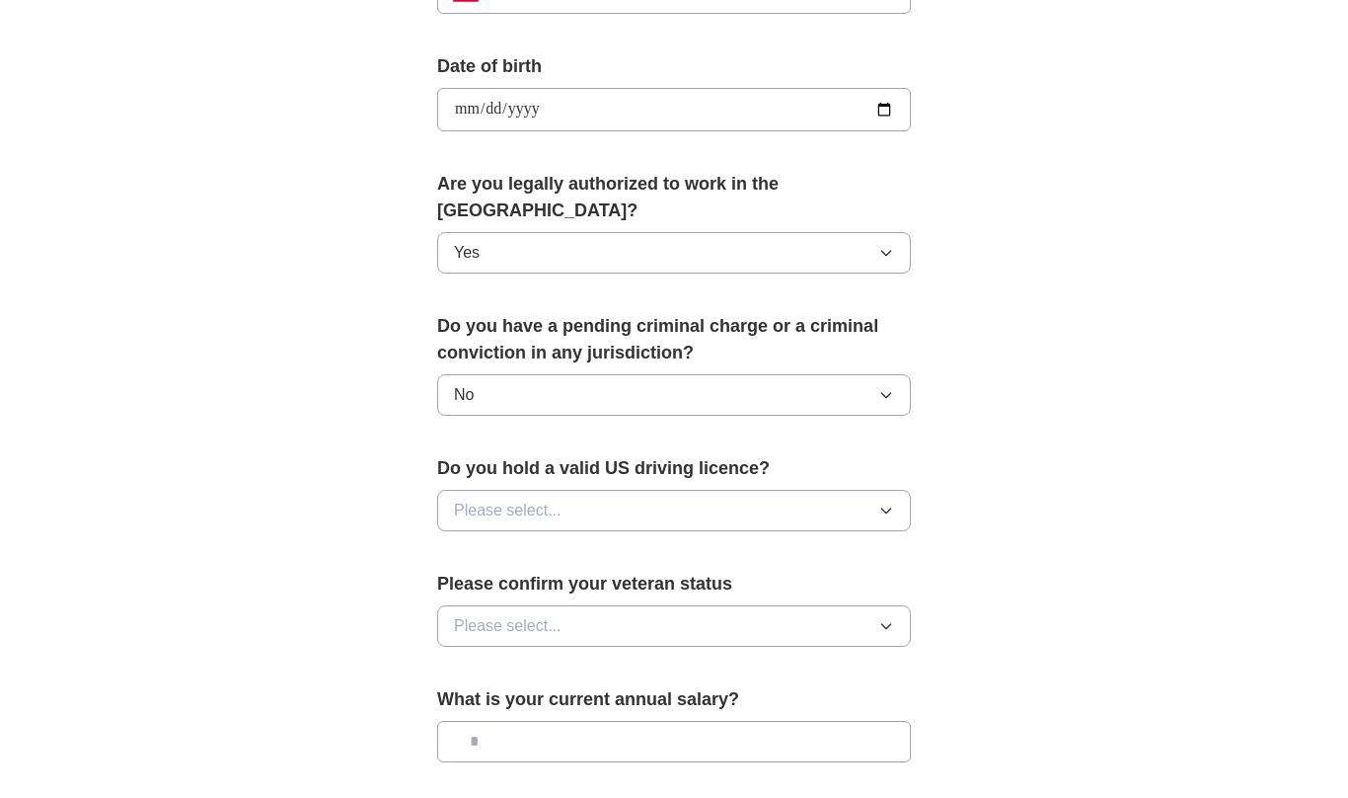
scroll to position [862, 0]
click at [890, 490] on button "Please select..." at bounding box center [674, 510] width 474 height 41
click at [825, 544] on div "Yes" at bounding box center [674, 556] width 440 height 24
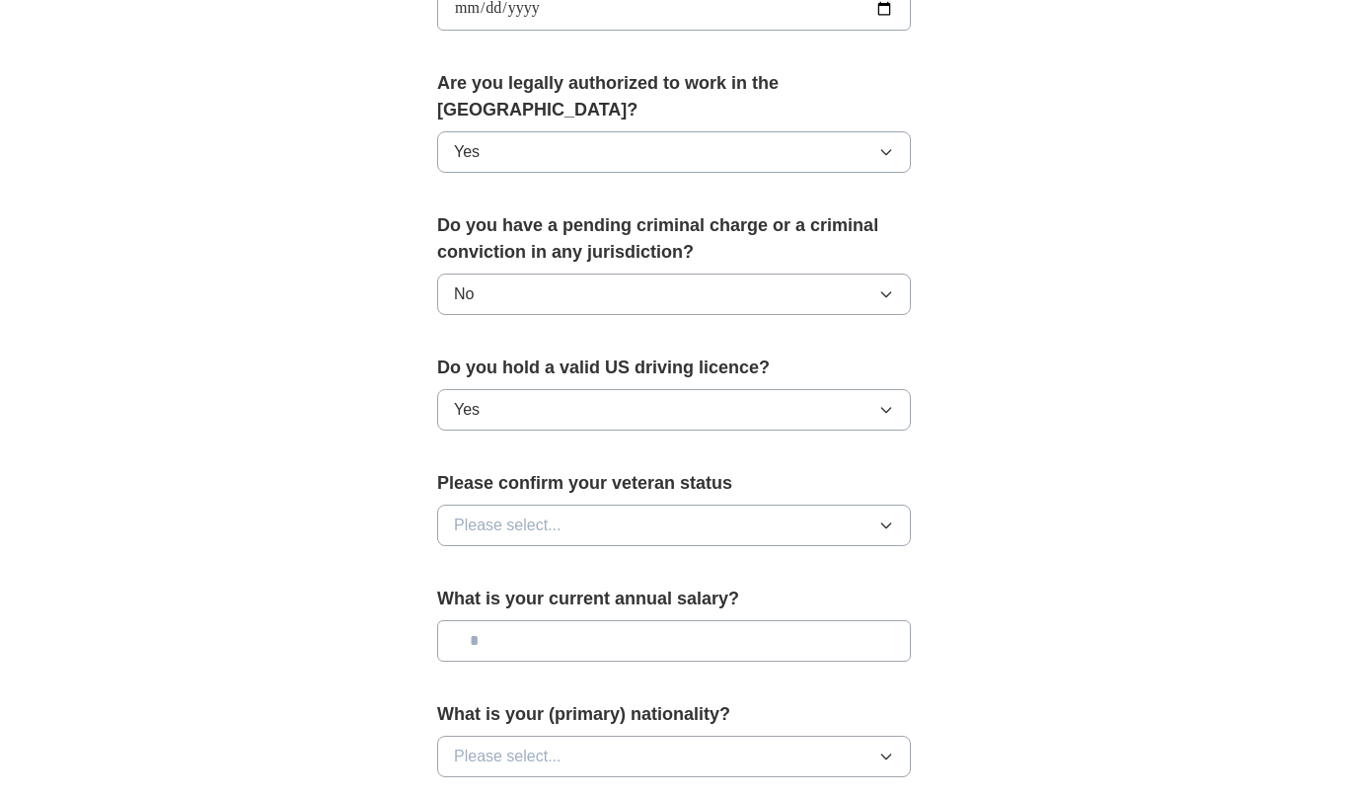
scroll to position [961, 0]
click at [868, 505] on button "Please select..." at bounding box center [674, 525] width 474 height 41
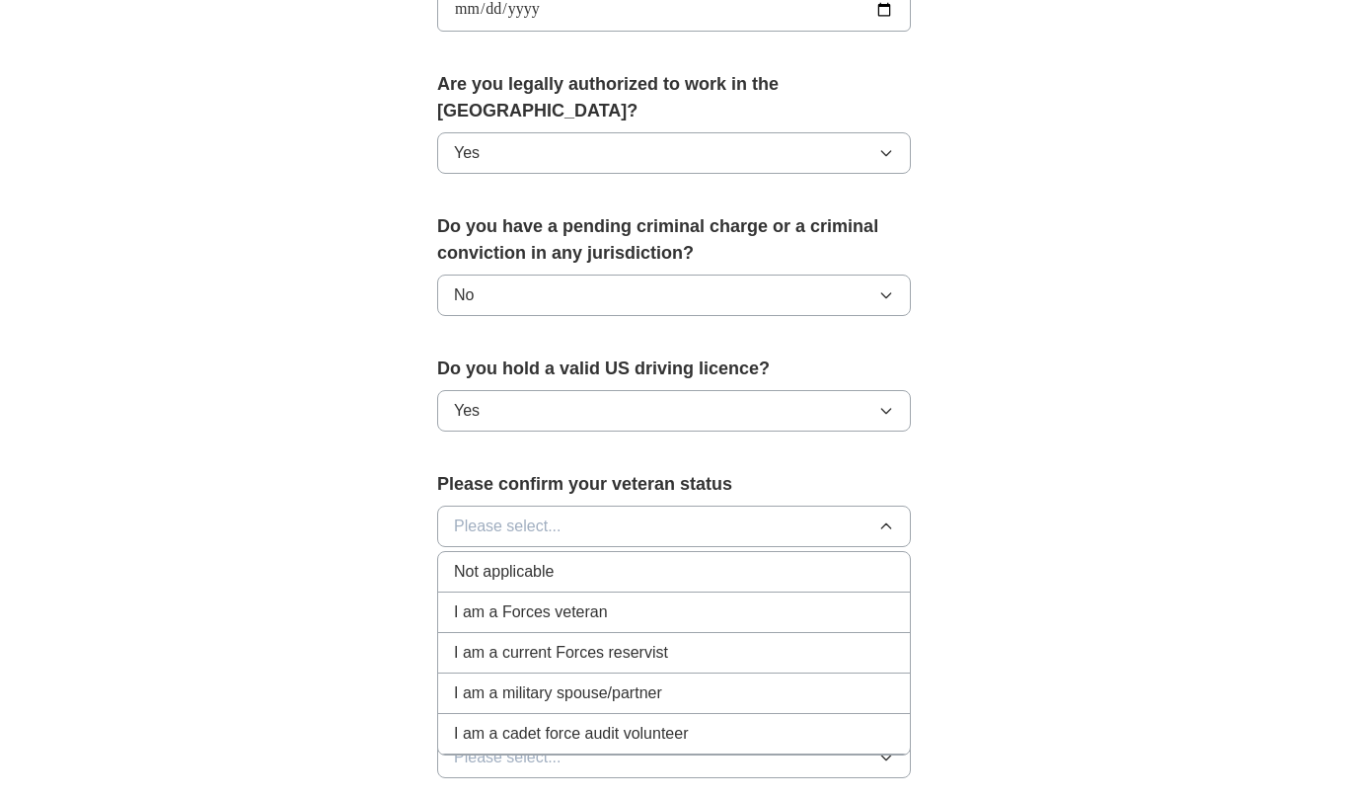
click at [710, 673] on li "I am a military spouse/partner" at bounding box center [674, 693] width 472 height 40
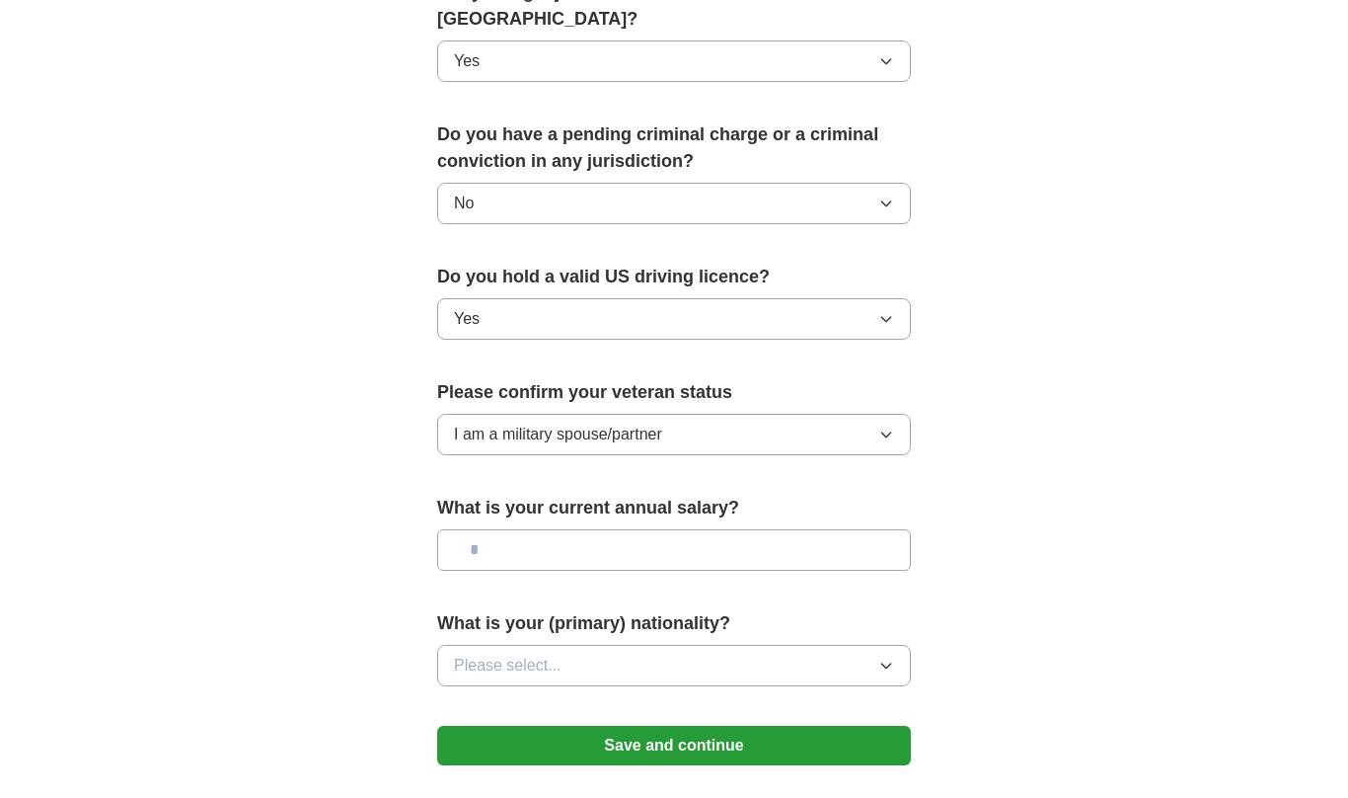
scroll to position [1052, 0]
click at [819, 530] on input "text" at bounding box center [674, 550] width 474 height 41
type input "*******"
click at [872, 646] on button "Please select..." at bounding box center [674, 666] width 474 height 41
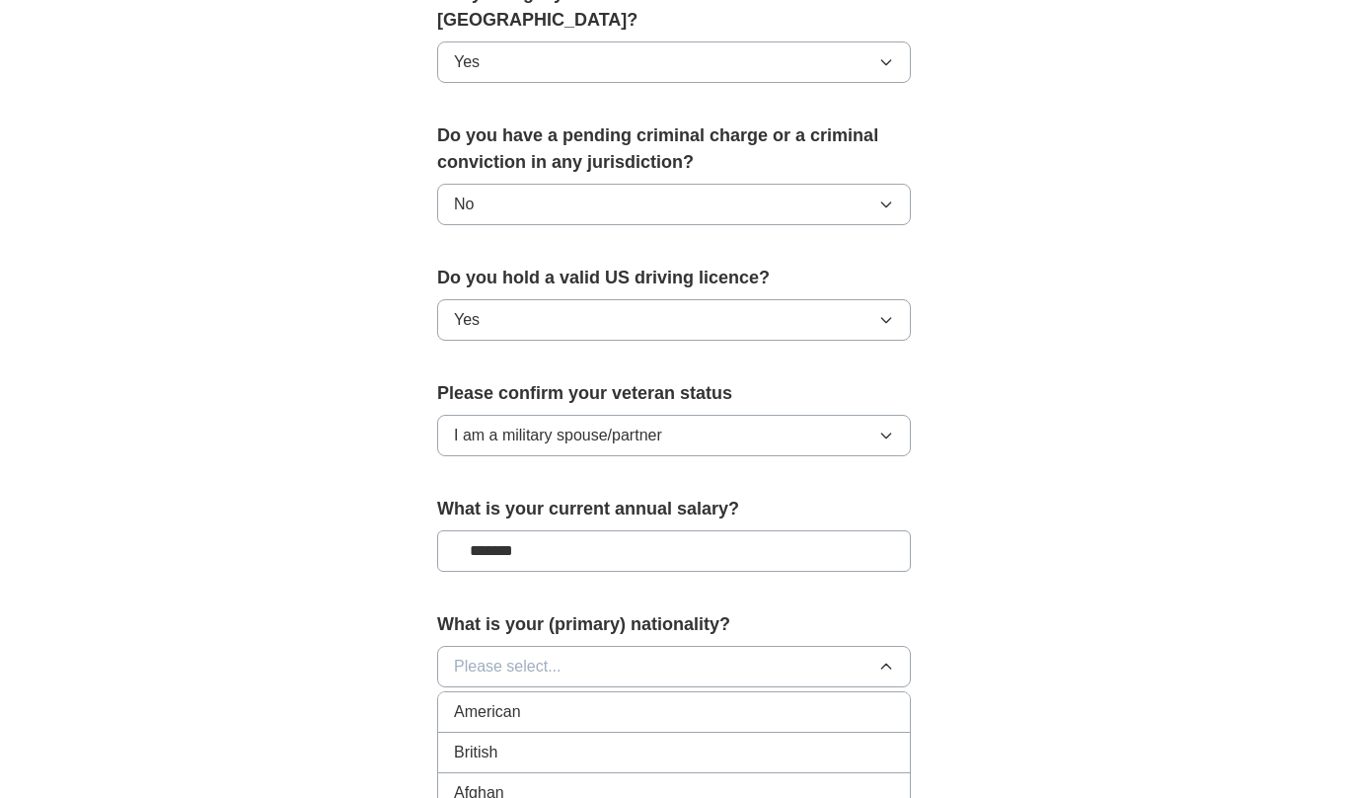
click at [749, 692] on li "American" at bounding box center [674, 712] width 472 height 40
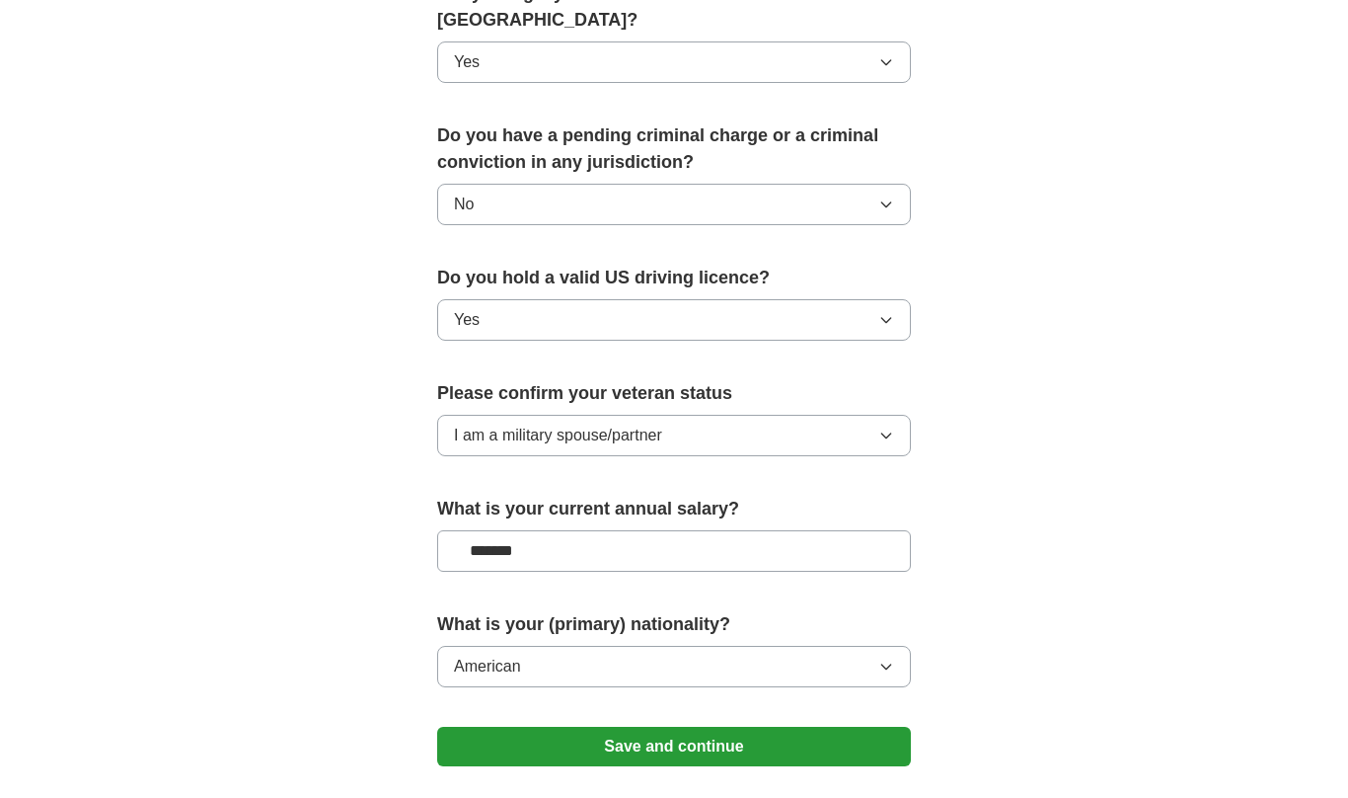
click at [795, 727] on button "Save and continue" at bounding box center [674, 746] width 474 height 39
